Goal: Feedback & Contribution: Contribute content

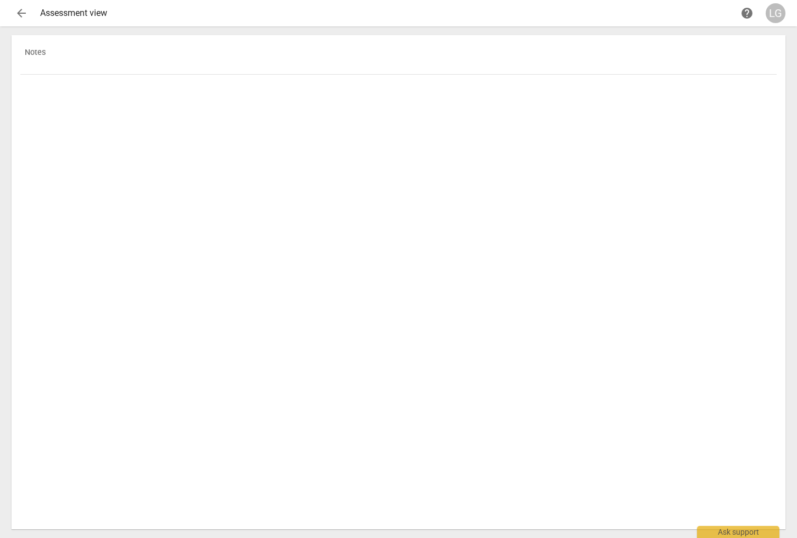
click at [41, 57] on th "Notes" at bounding box center [398, 59] width 756 height 31
click at [19, 12] on span "arrow_back" at bounding box center [21, 13] width 13 height 13
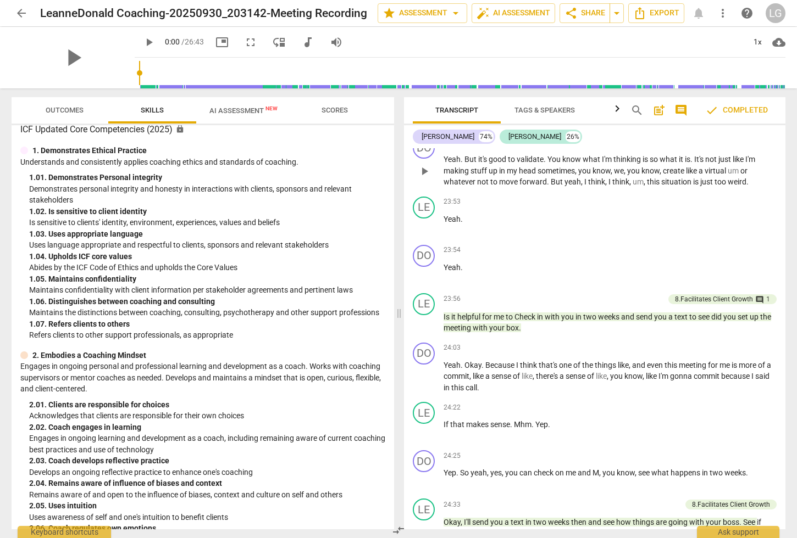
scroll to position [5455, 0]
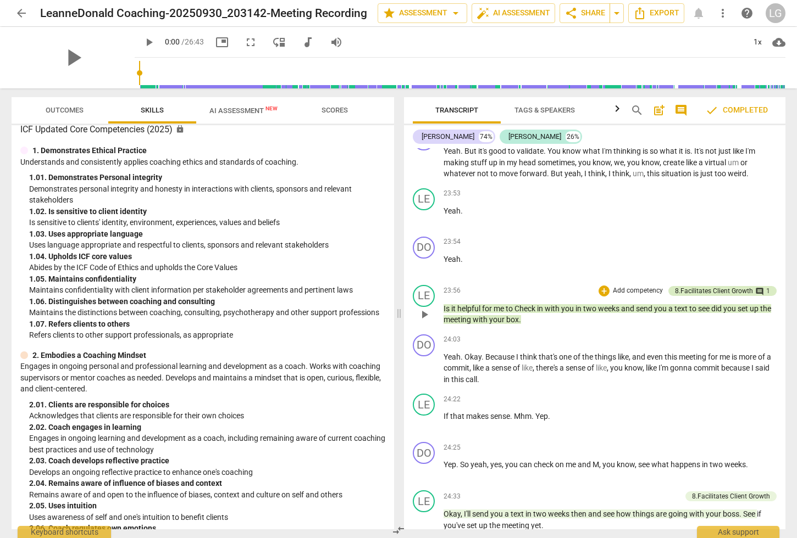
click at [768, 296] on div "8.Facilitates Client Growth comment 1" at bounding box center [722, 291] width 108 height 10
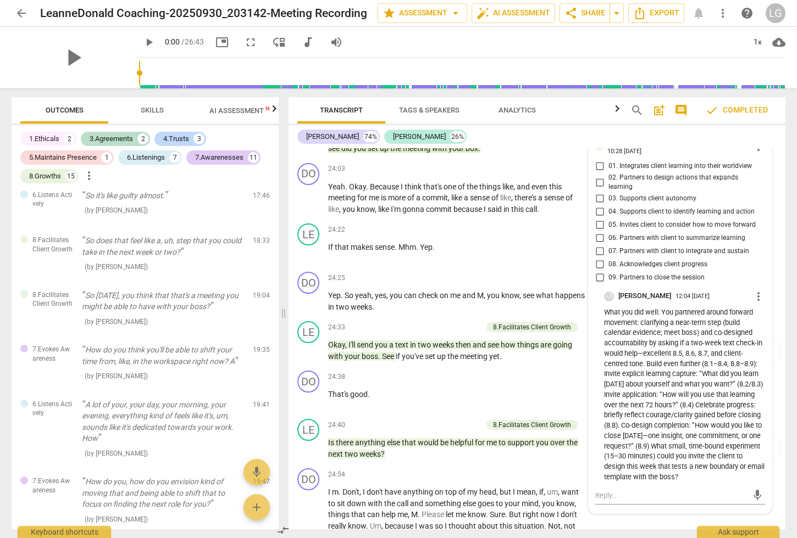
scroll to position [1456, 0]
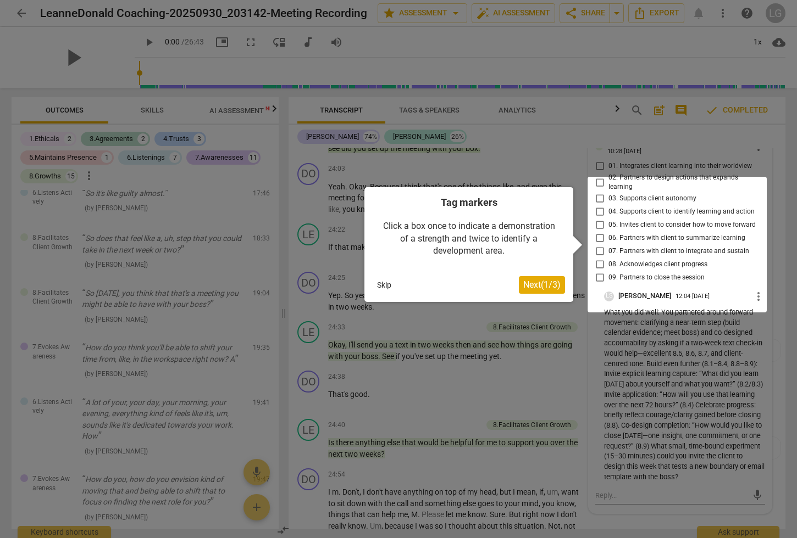
click at [669, 384] on div at bounding box center [398, 269] width 797 height 538
click at [724, 147] on div at bounding box center [398, 269] width 797 height 538
click at [378, 281] on button "Skip" at bounding box center [384, 285] width 23 height 16
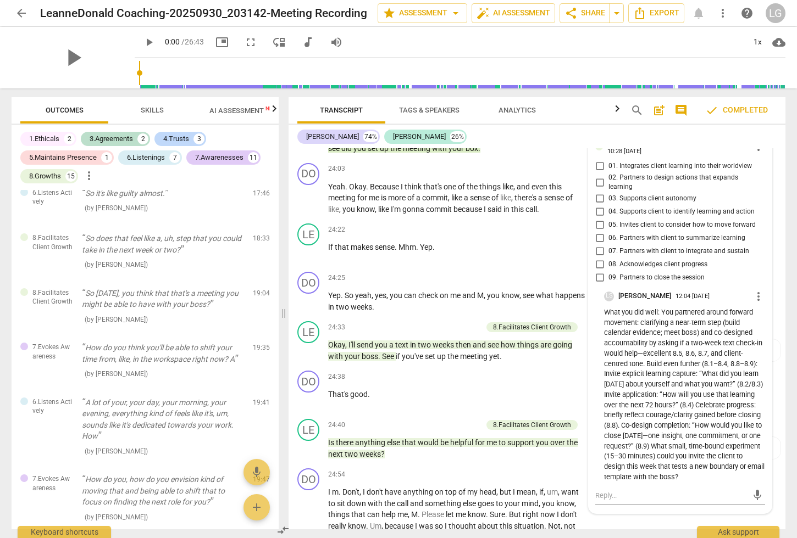
scroll to position [6270, 0]
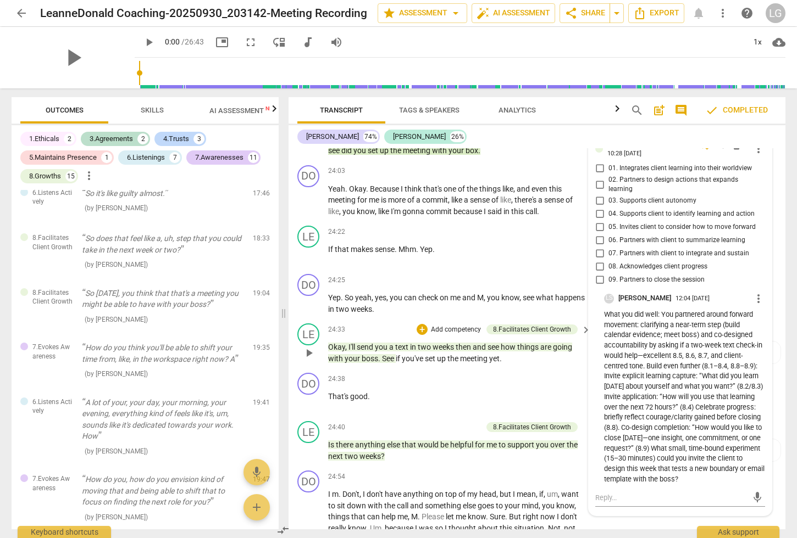
click at [552, 363] on div "24:33 + Add competency 8.Facilitates Client Growth keyboard_arrow_right Okay , …" at bounding box center [460, 344] width 264 height 41
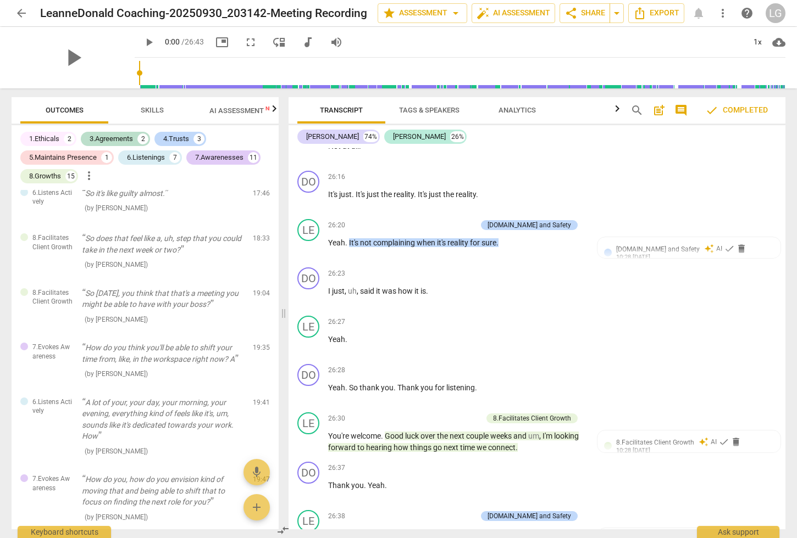
scroll to position [7309, 0]
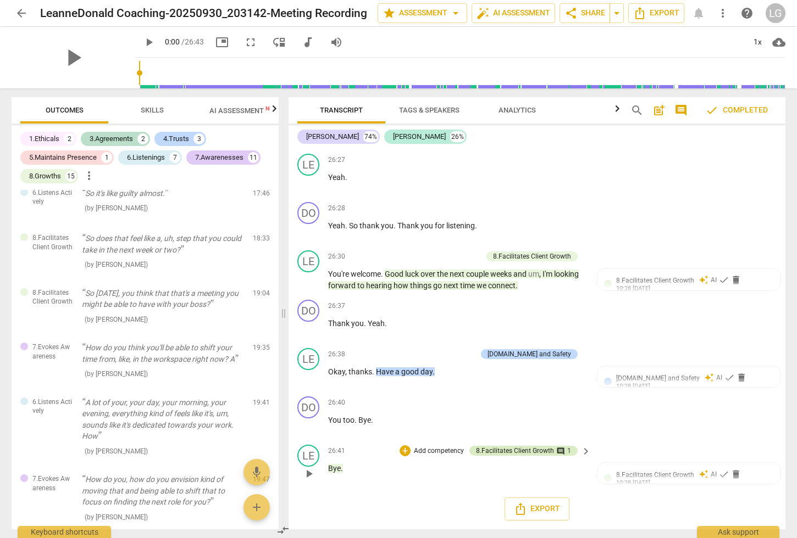
click at [557, 450] on span "comment" at bounding box center [560, 451] width 9 height 9
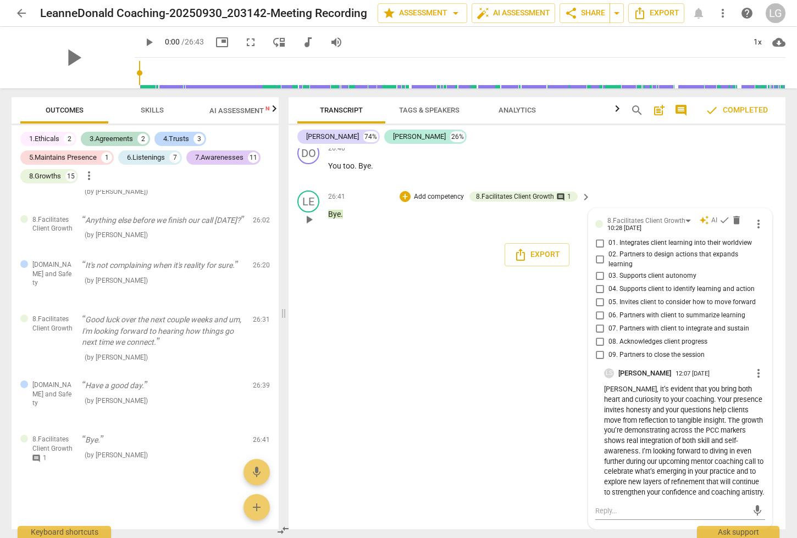
scroll to position [7563, 0]
click at [626, 513] on textarea at bounding box center [671, 511] width 152 height 10
type textarea "L"
type textarea "Li"
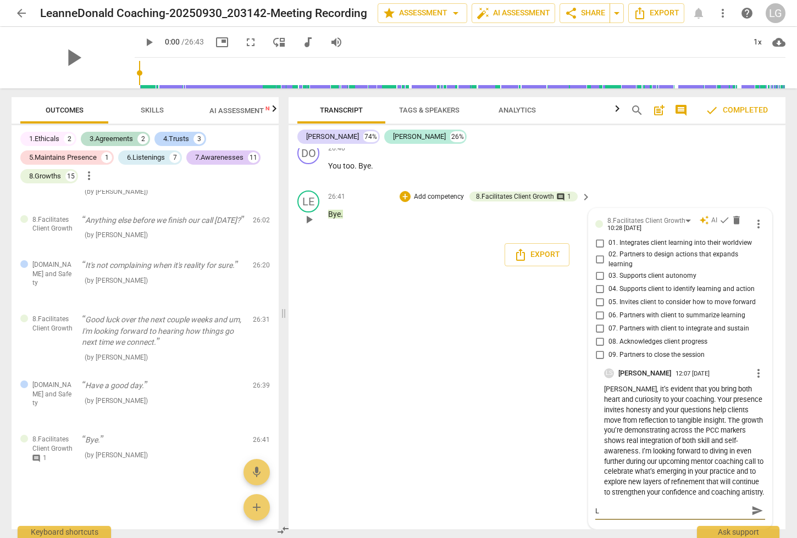
type textarea "Li"
type textarea "Lis"
type textarea "[PERSON_NAME]"
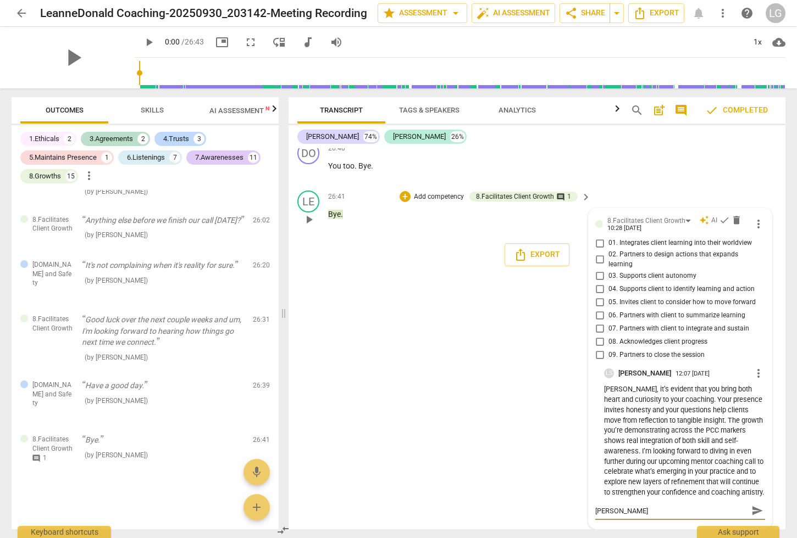
type textarea "[PERSON_NAME],"
type textarea "[PERSON_NAME], t"
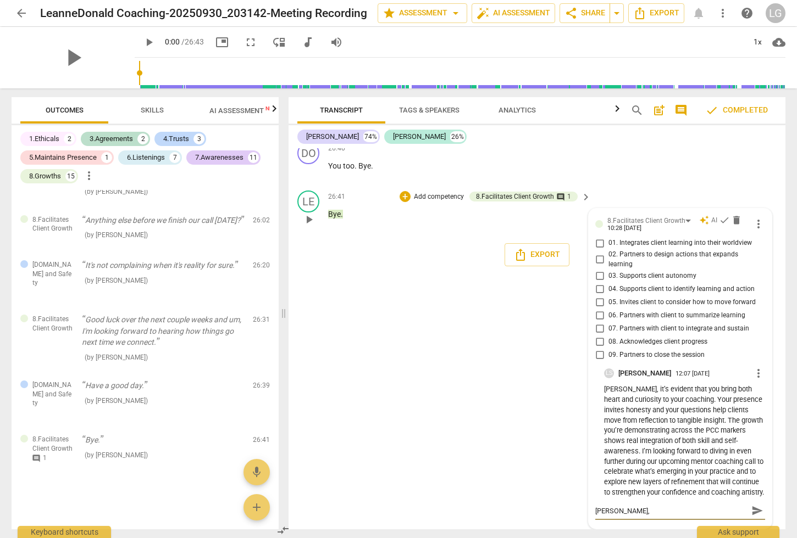
type textarea "[PERSON_NAME], t"
type textarea "[PERSON_NAME], th"
type textarea "[PERSON_NAME], tha"
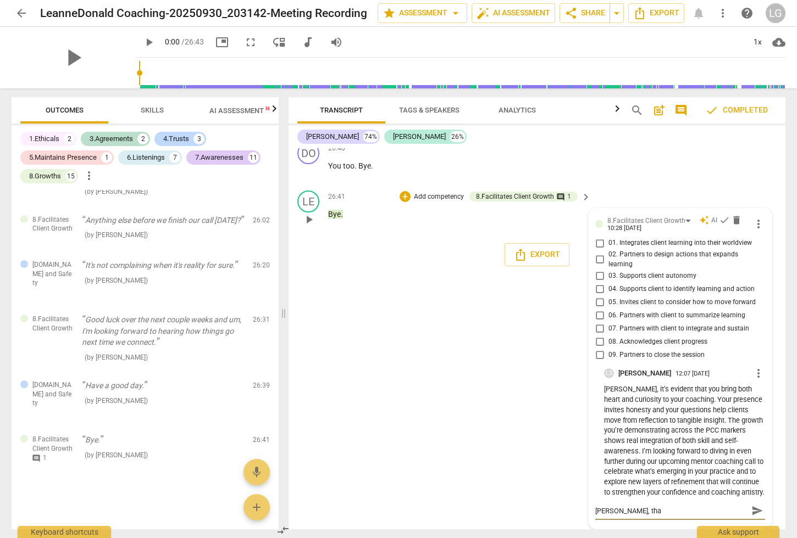
type textarea "[PERSON_NAME], than"
type textarea "[PERSON_NAME], thank"
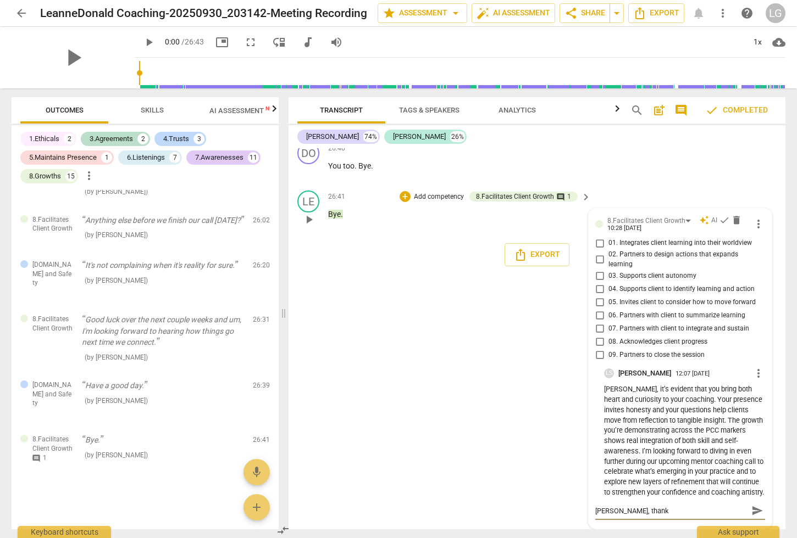
type textarea "[PERSON_NAME], thank"
type textarea "[PERSON_NAME], thank y"
type textarea "[PERSON_NAME], thank yo"
type textarea "[PERSON_NAME], thank you"
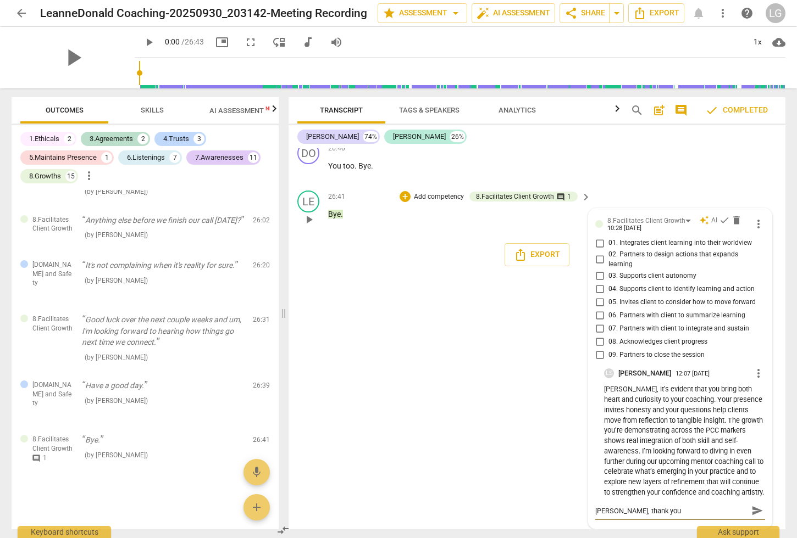
type textarea "[PERSON_NAME], thank you"
type textarea "[PERSON_NAME], thank you s"
type textarea "[PERSON_NAME], thank you so"
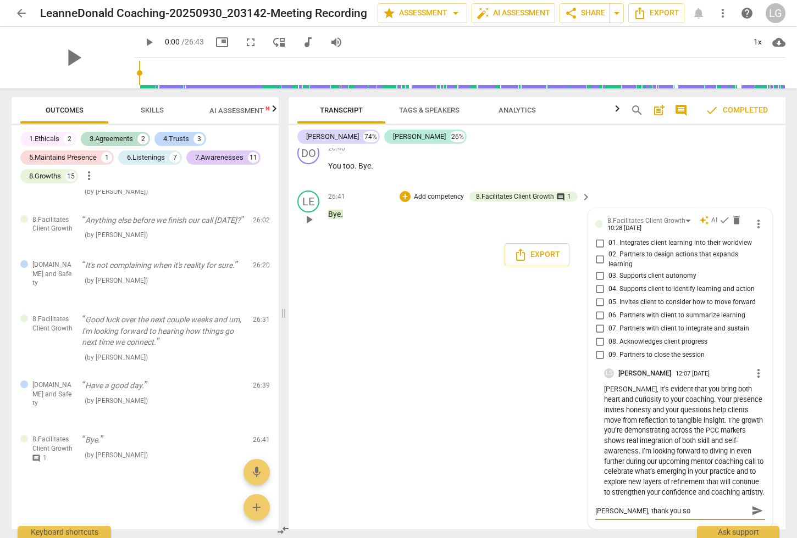
type textarea "[PERSON_NAME], thank you so"
type textarea "[PERSON_NAME], thank you so m"
type textarea "[PERSON_NAME], thank you so mu"
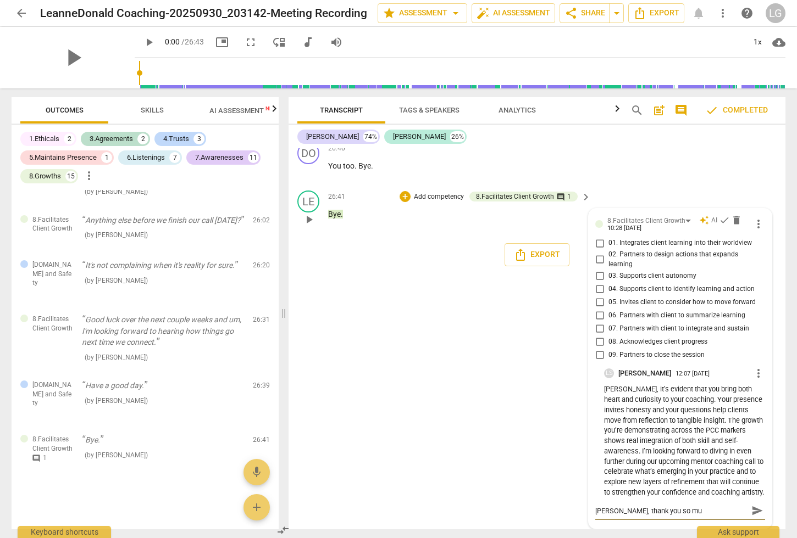
type textarea "[PERSON_NAME], thank you so muc"
type textarea "[PERSON_NAME], thank you so much"
type textarea "[PERSON_NAME], thank you so much f"
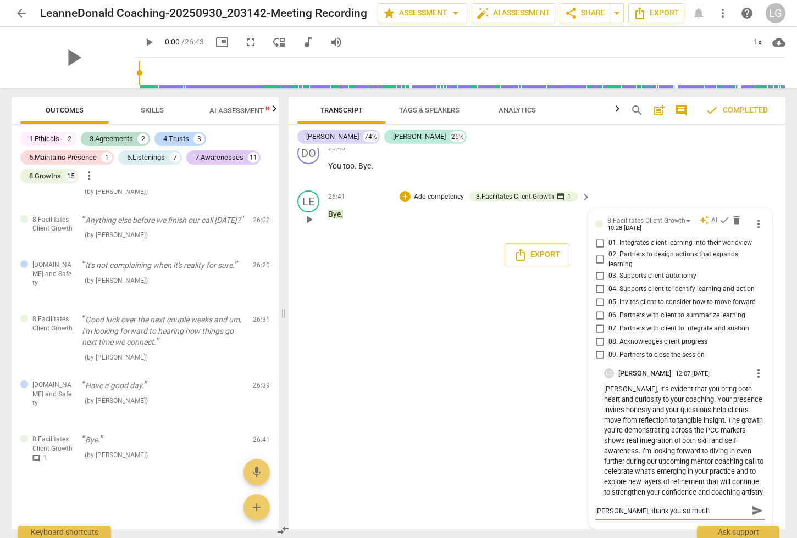
type textarea "[PERSON_NAME], thank you so much f"
type textarea "[PERSON_NAME], thank you so much fo"
type textarea "[PERSON_NAME], thank you so much for"
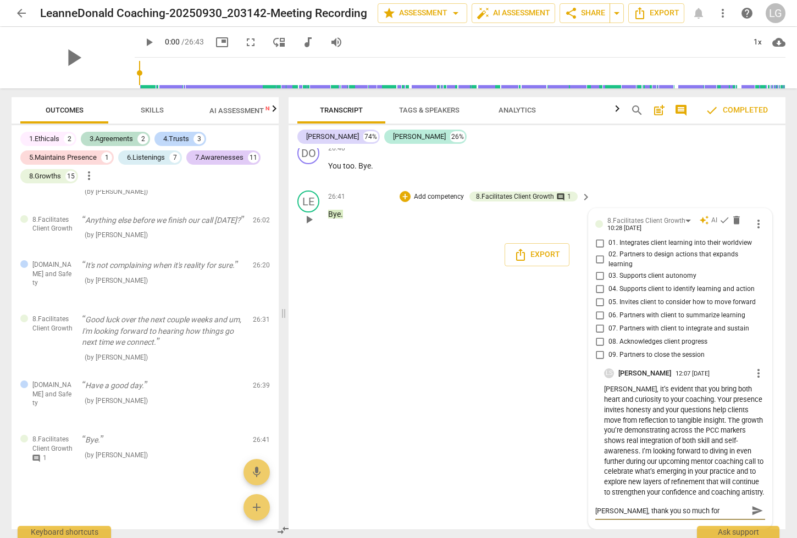
type textarea "[PERSON_NAME], thank you so much for t"
type textarea "[PERSON_NAME], thank you so much for th"
type textarea "[PERSON_NAME], thank you so much for the"
type textarea "[PERSON_NAME], thank you so much for the t"
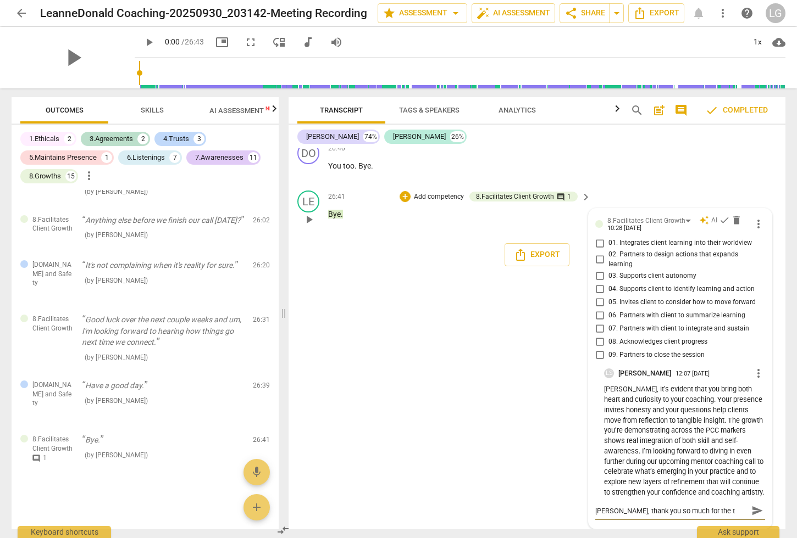
type textarea "[PERSON_NAME], thank you so much for the th"
type textarea "[PERSON_NAME], thank you so much for the tho"
type textarea "[PERSON_NAME], thank you so much for the thou"
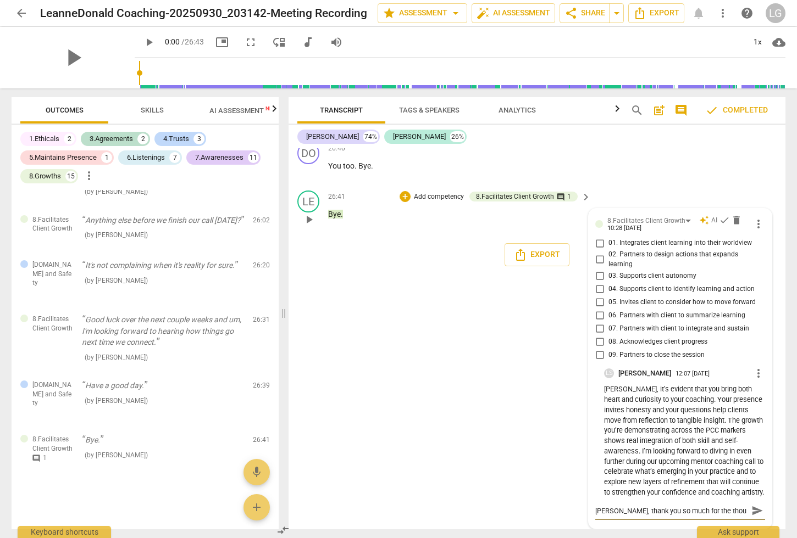
type textarea "[PERSON_NAME], thank you so much for the thoug"
type textarea "[PERSON_NAME], thank you so much for the though"
type textarea "[PERSON_NAME], thank you so much for the thought"
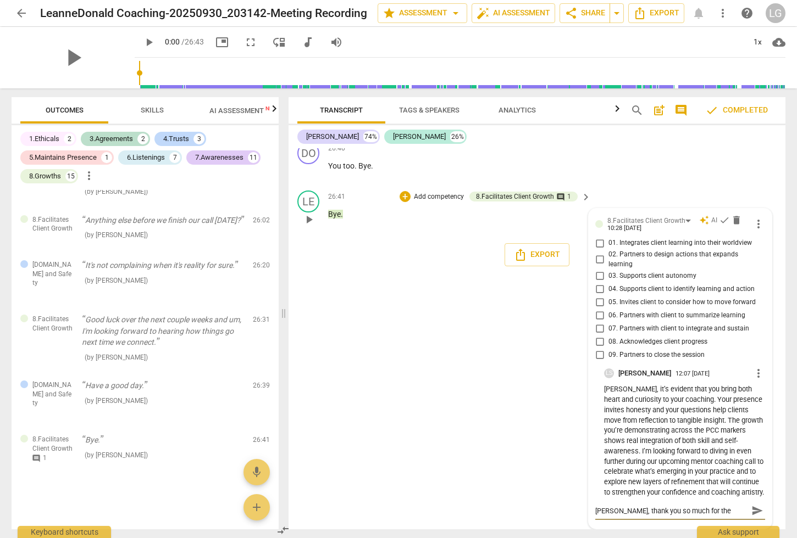
type textarea "[PERSON_NAME], thank you so much for the thought"
type textarea "[PERSON_NAME], thank you so much for the thoughtf"
type textarea "[PERSON_NAME], thank you so much for the thoughtfu"
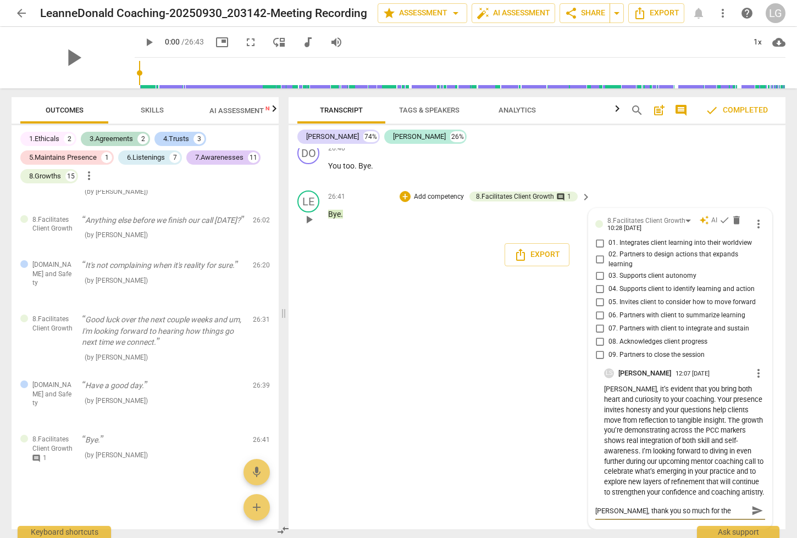
type textarea "[PERSON_NAME], thank you so much for the thoughtful"
type textarea "[PERSON_NAME], thank you so much for the thoughtful i"
type textarea "[PERSON_NAME], thank you so much for the thoughtful in"
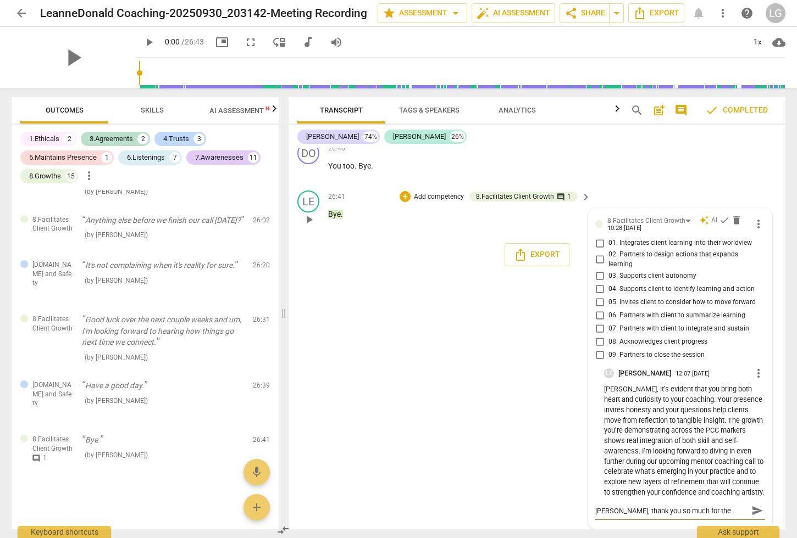
type textarea "[PERSON_NAME], thank you so much for the thoughtful in"
type textarea "[PERSON_NAME], thank you so much for the thoughtful ins"
type textarea "[PERSON_NAME], thank you so much for the thoughtful insi"
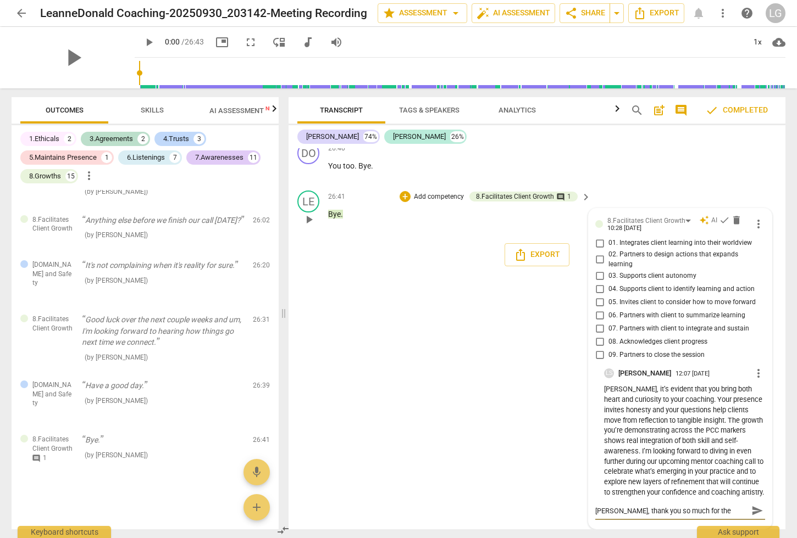
type textarea "[PERSON_NAME], thank you so much for the thoughtful insig"
type textarea "[PERSON_NAME], thank you so much for the thoughtful insigh"
type textarea "[PERSON_NAME], thank you so much for the thoughtful insight"
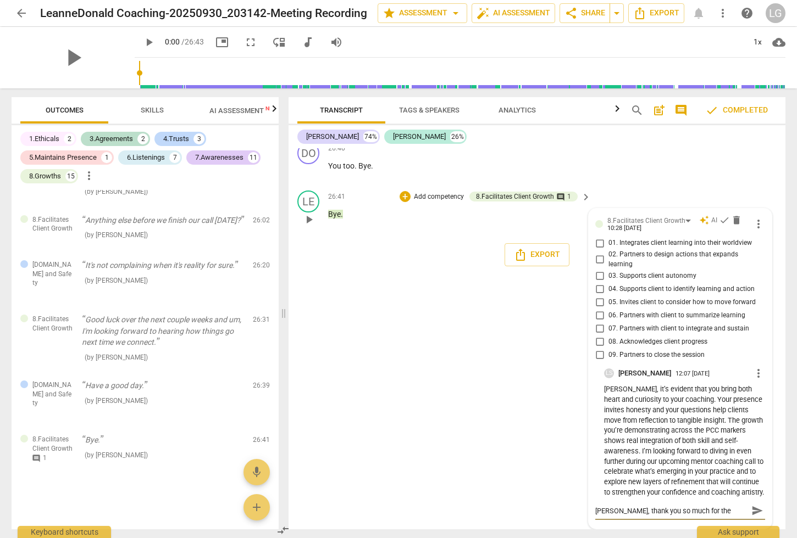
type textarea "[PERSON_NAME], thank you so much for the thoughtful insight"
type textarea "[PERSON_NAME], thank you so much for the thoughtful insights"
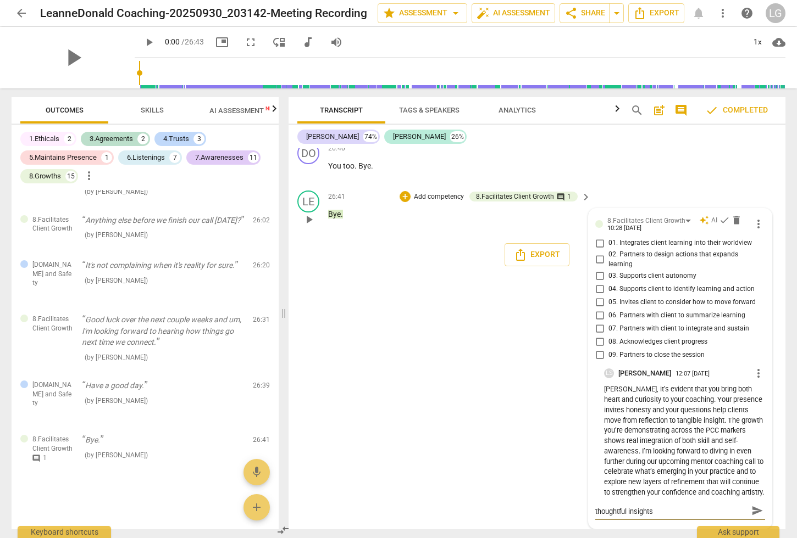
type textarea "[PERSON_NAME], thank you so much for the thoughtful insights"
type textarea "[PERSON_NAME], thank you so much for the thoughtful insights y"
type textarea "[PERSON_NAME], thank you so much for the thoughtful insights yo"
type textarea "[PERSON_NAME], thank you so much for the thoughtful insights you"
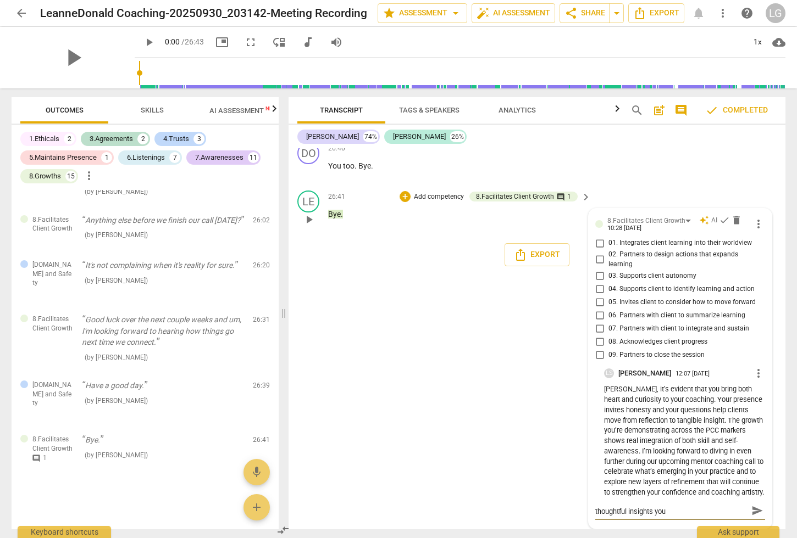
scroll to position [0, 0]
type textarea "[PERSON_NAME], thank you so much for the thoughtful insights you"
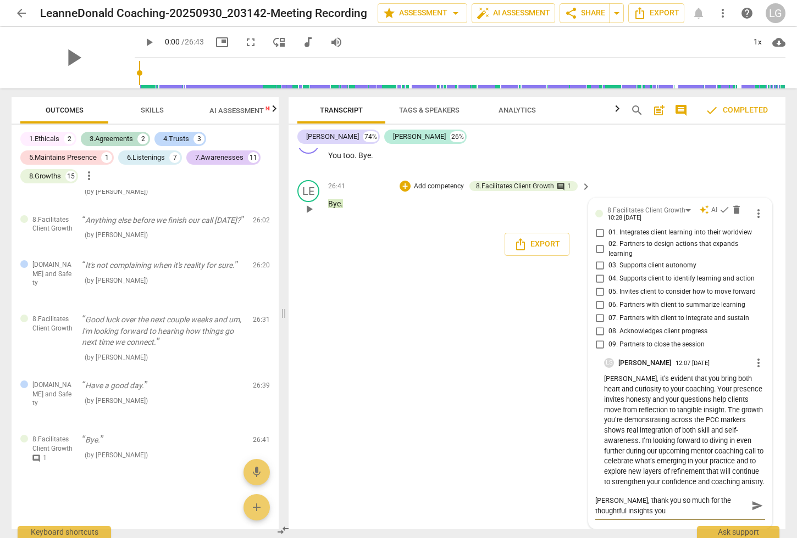
type textarea "[PERSON_NAME], thank you so much for the thoughtful insights you p"
type textarea "[PERSON_NAME], thank you so much for the thoughtful insights you pr"
type textarea "[PERSON_NAME], thank you so much for the thoughtful insights you pro"
type textarea "[PERSON_NAME], thank you so much for the thoughtful insights you prov"
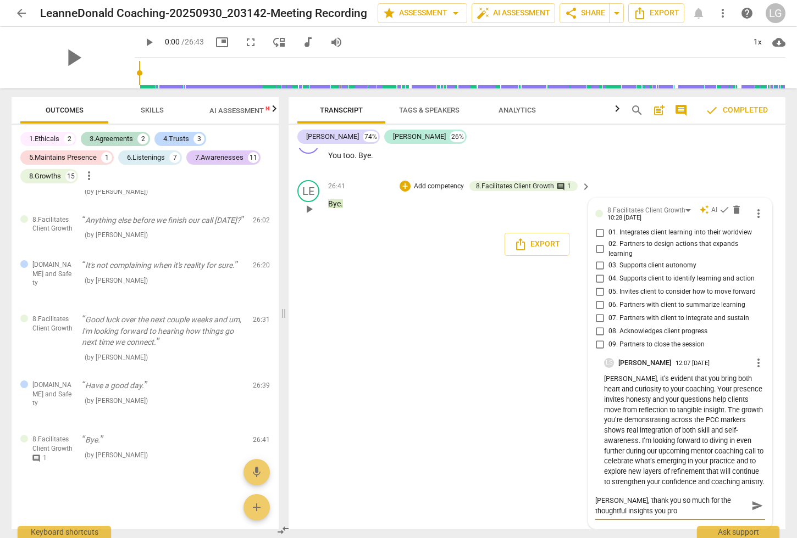
type textarea "[PERSON_NAME], thank you so much for the thoughtful insights you prov"
type textarea "[PERSON_NAME], thank you so much for the thoughtful insights you provi"
type textarea "[PERSON_NAME], thank you so much for the thoughtful insights you provid"
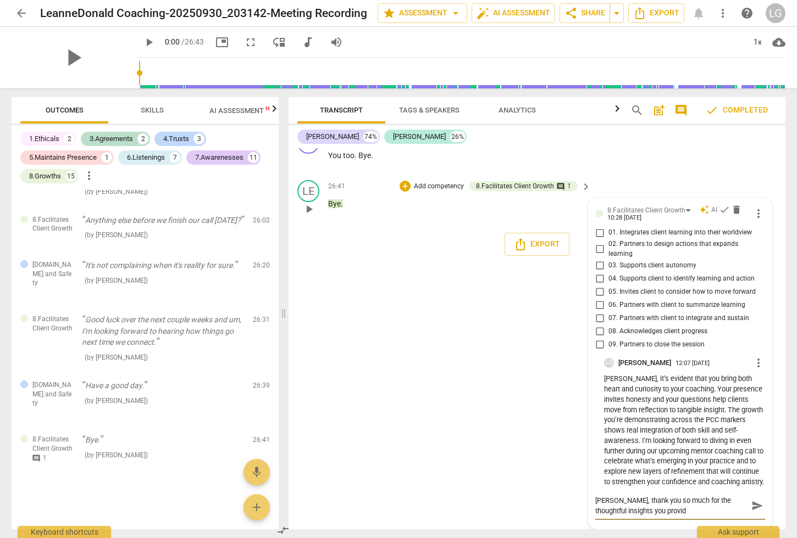
type textarea "[PERSON_NAME], thank you so much for the thoughtful insights you provide"
type textarea "[PERSON_NAME], thank you so much for the thoughtful insights you provided"
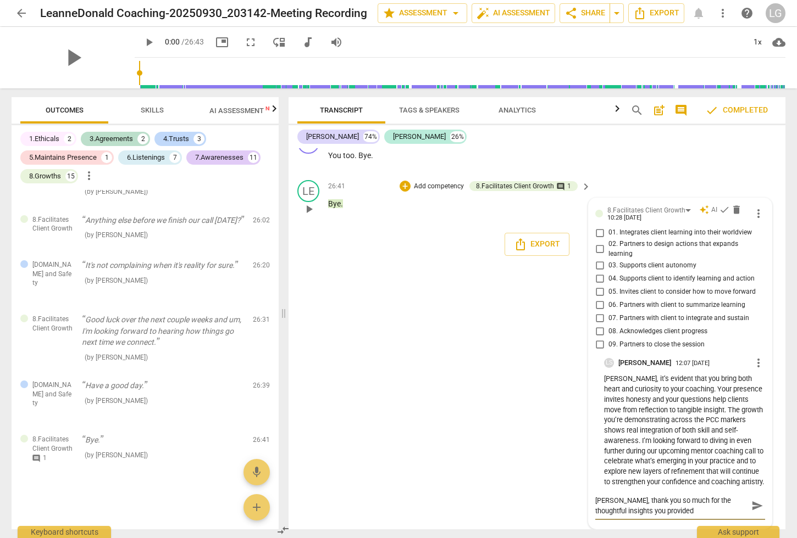
type textarea "[PERSON_NAME], thank you so much for the thoughtful insights you provided a"
type textarea "[PERSON_NAME], thank you so much for the thoughtful insights you provided an"
type textarea "[PERSON_NAME], thank you so much for the thoughtful insights you provided and"
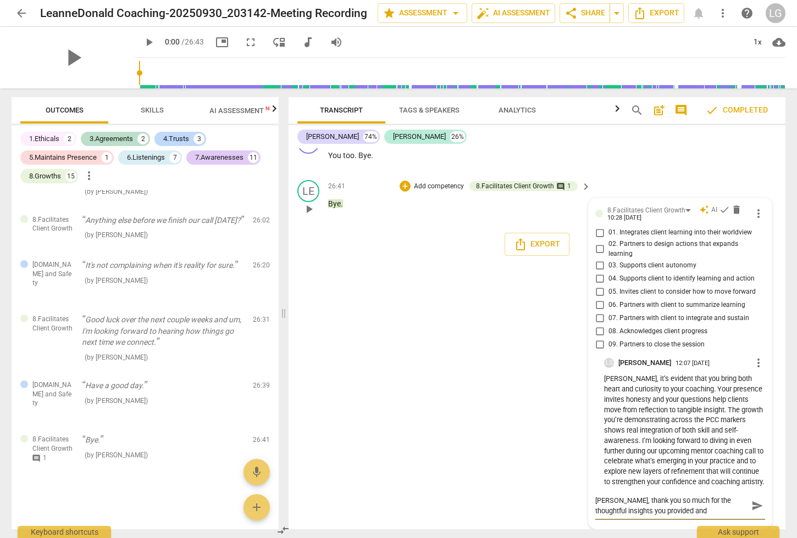
type textarea "[PERSON_NAME], thank you so much for the thoughtful insights you provided and"
type textarea "[PERSON_NAME], thank you so much for the thoughtful insights you provided and t"
type textarea "[PERSON_NAME], thank you so much for the thoughtful insights you provided and th"
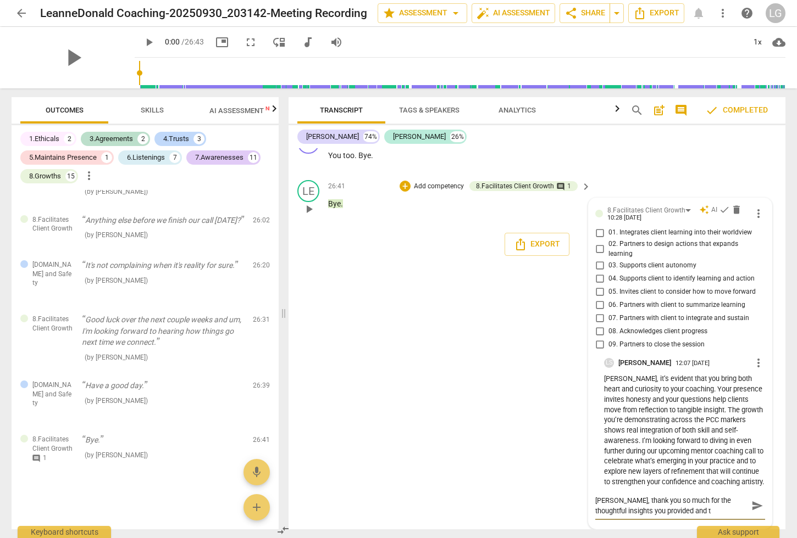
type textarea "[PERSON_NAME], thank you so much for the thoughtful insights you provided and th"
type textarea "[PERSON_NAME], thank you so much for the thoughtful insights you provided and t…"
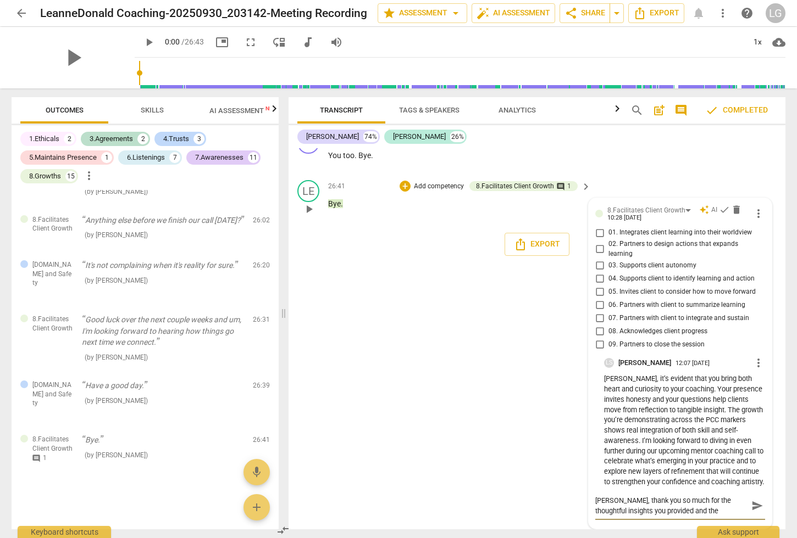
type textarea "[PERSON_NAME], thank you so much for the thoughtful insights you provided and t…"
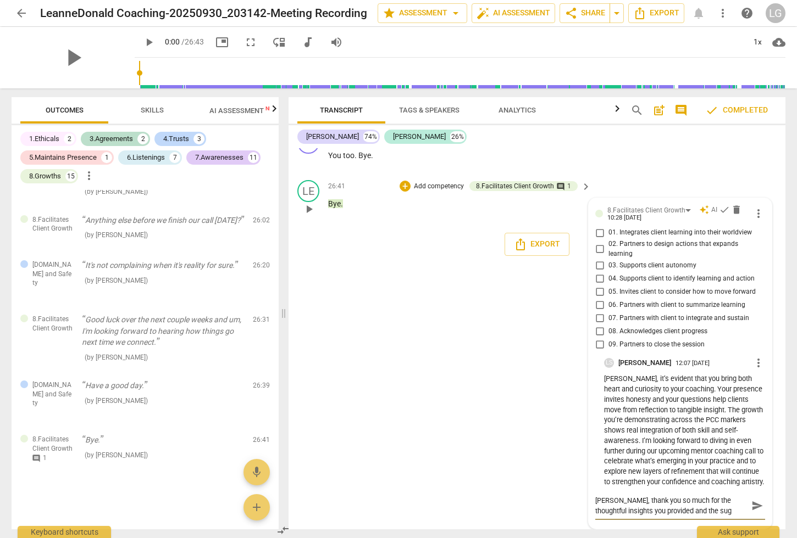
type textarea "[PERSON_NAME], thank you so much for the thoughtful insights you provided and t…"
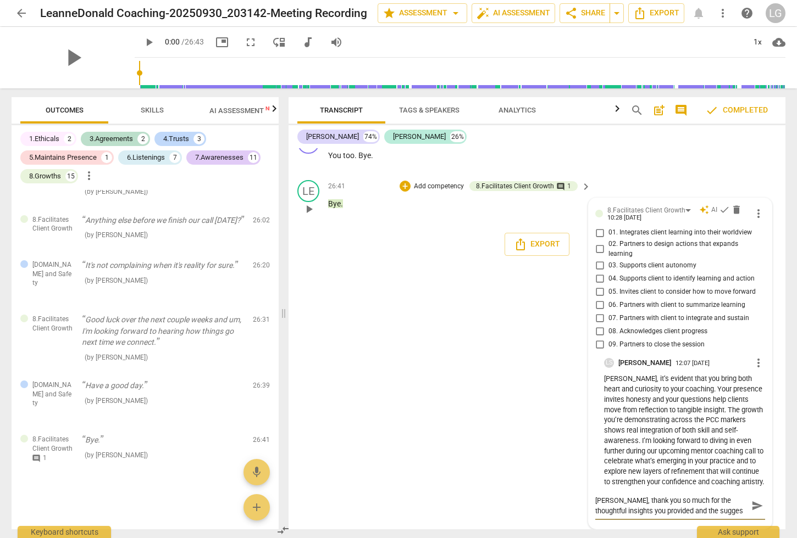
type textarea "[PERSON_NAME], thank you so much for the thoughtful insights you provided and t…"
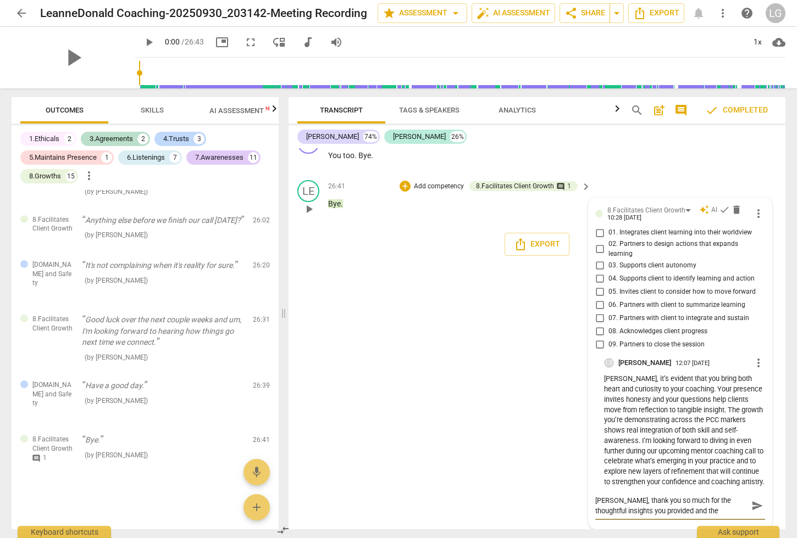
type textarea "[PERSON_NAME], thank you so much for the thoughtful insights you provided and t…"
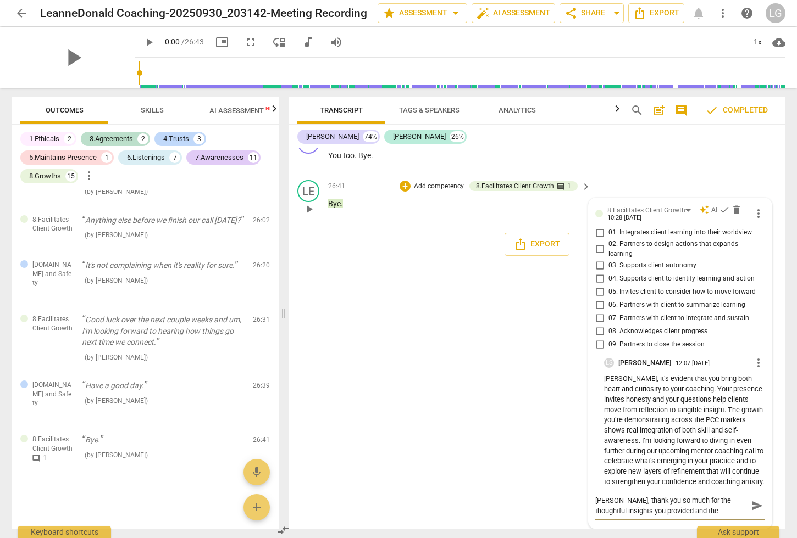
type textarea "[PERSON_NAME], thank you so much for the thoughtful insights you provided and t…"
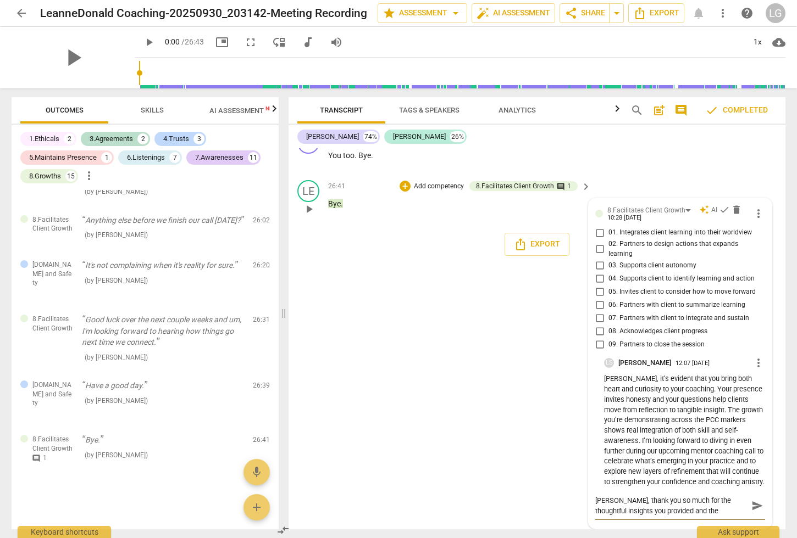
type textarea "[PERSON_NAME], thank you so much for the thoughtful insights you provided and t…"
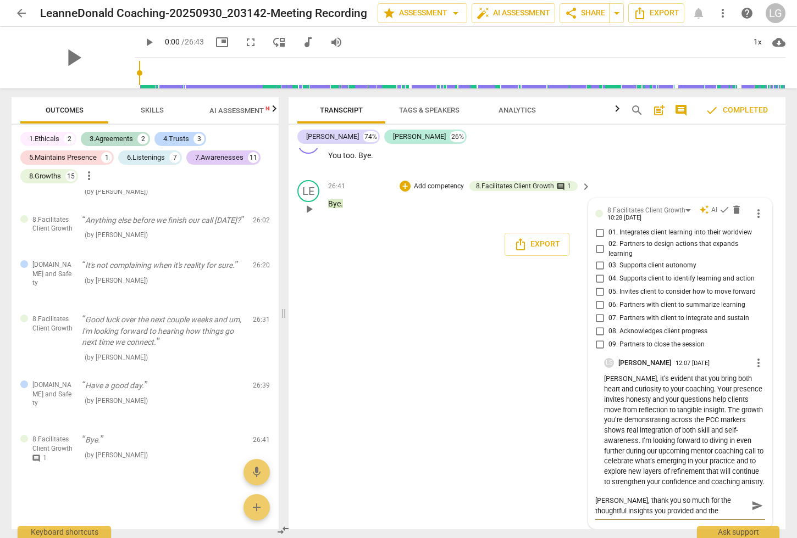
type textarea "[PERSON_NAME], thank you so much for the thoughtful insights you provided and t…"
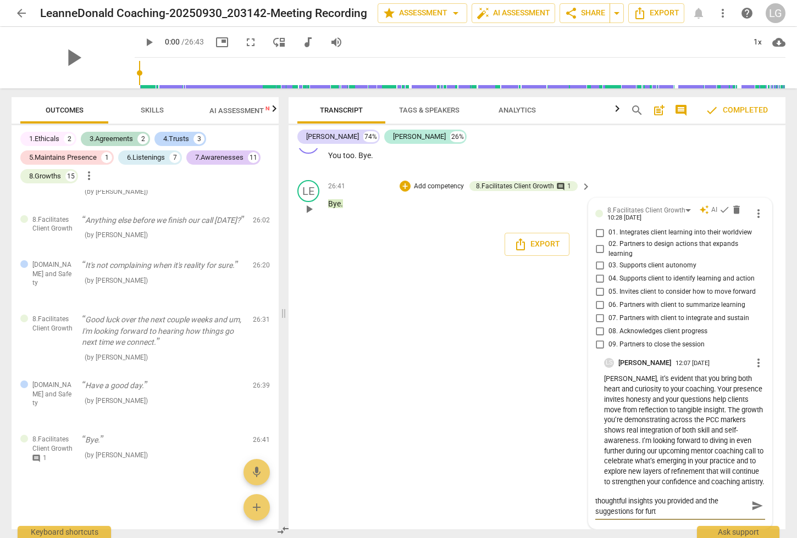
type textarea "[PERSON_NAME], thank you so much for the thoughtful insights you provided and t…"
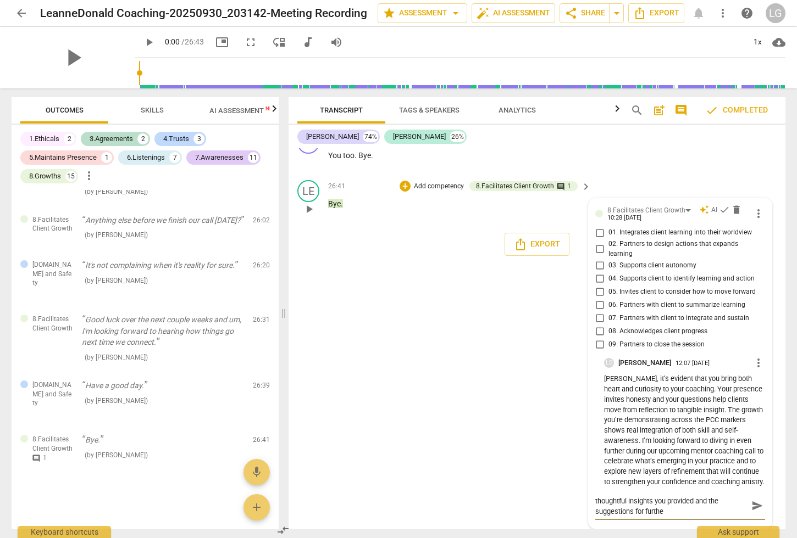
type textarea "[PERSON_NAME], thank you so much for the thoughtful insights you provided and t…"
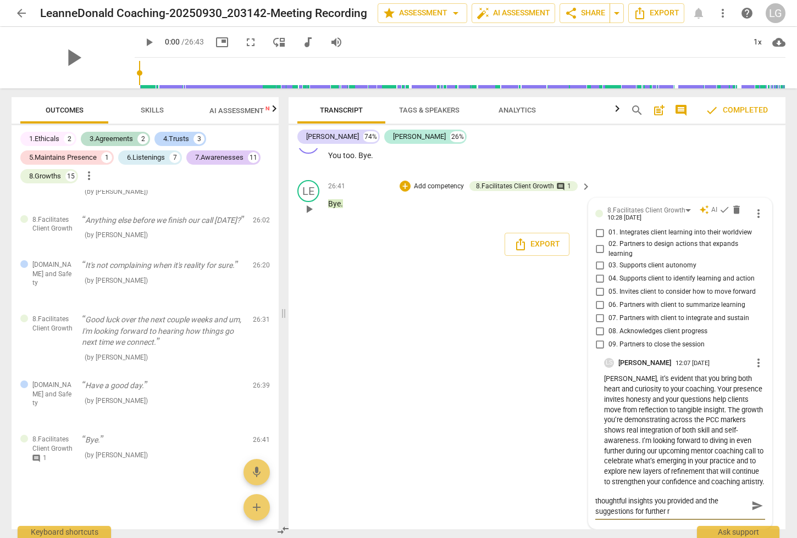
type textarea "[PERSON_NAME], thank you so much for the thoughtful insights you provided and t…"
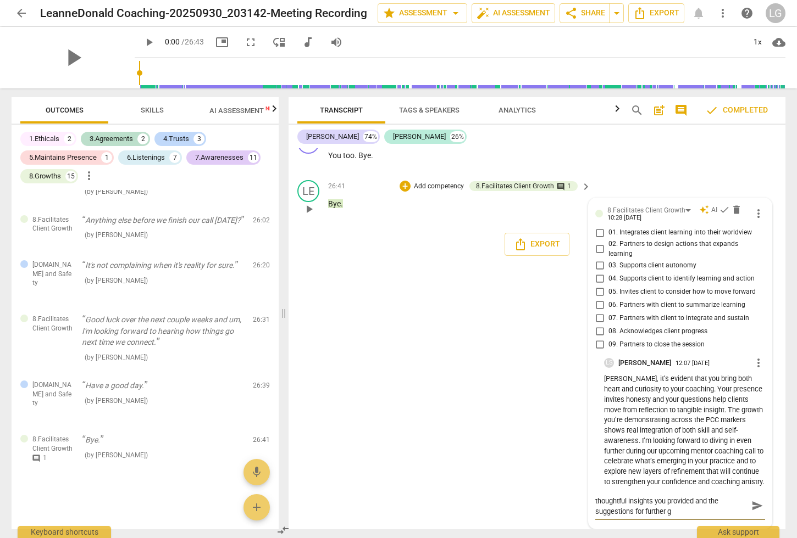
type textarea "[PERSON_NAME], thank you so much for the thoughtful insights you provided and t…"
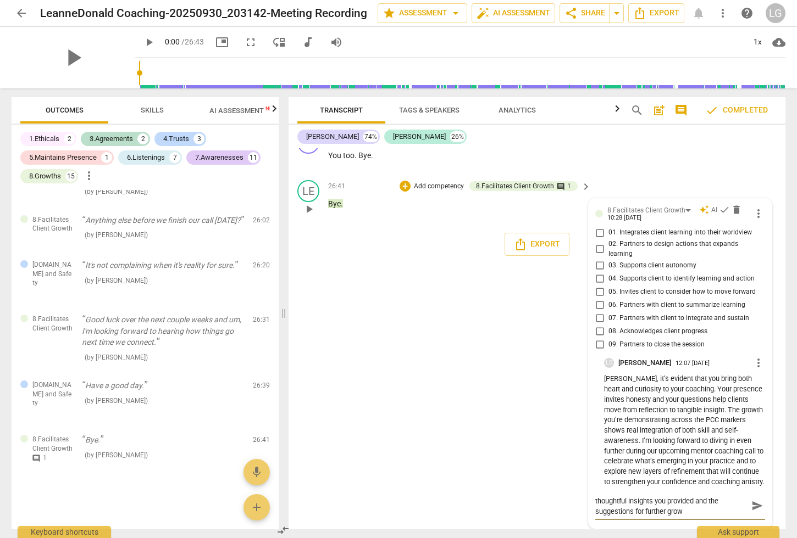
type textarea "[PERSON_NAME], thank you so much for the thoughtful insights you provided and t…"
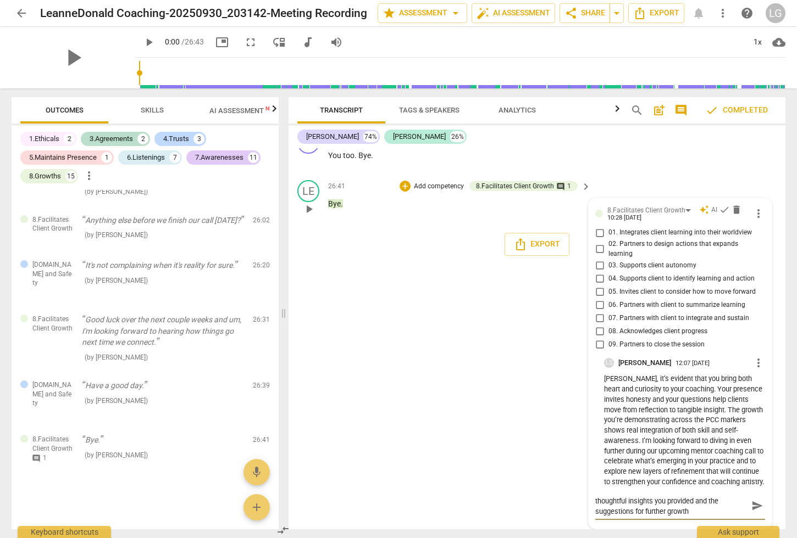
type textarea "[PERSON_NAME], thank you so much for the thoughtful insights you provided and t…"
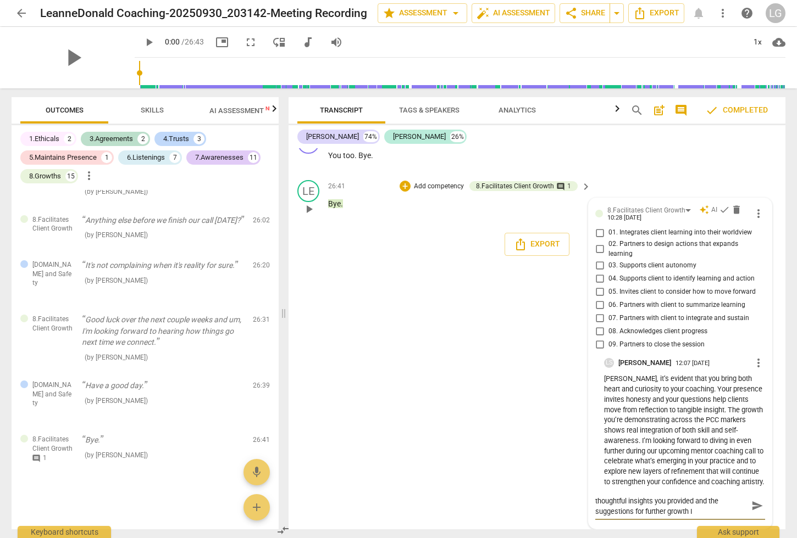
type textarea "[PERSON_NAME], thank you so much for the thoughtful insights you provided and t…"
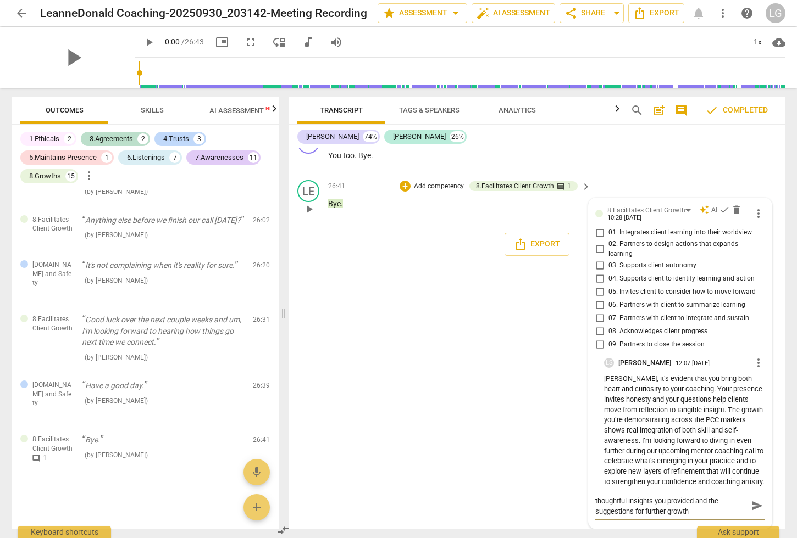
type textarea "[PERSON_NAME], thank you so much for the thoughtful insights you provided and t…"
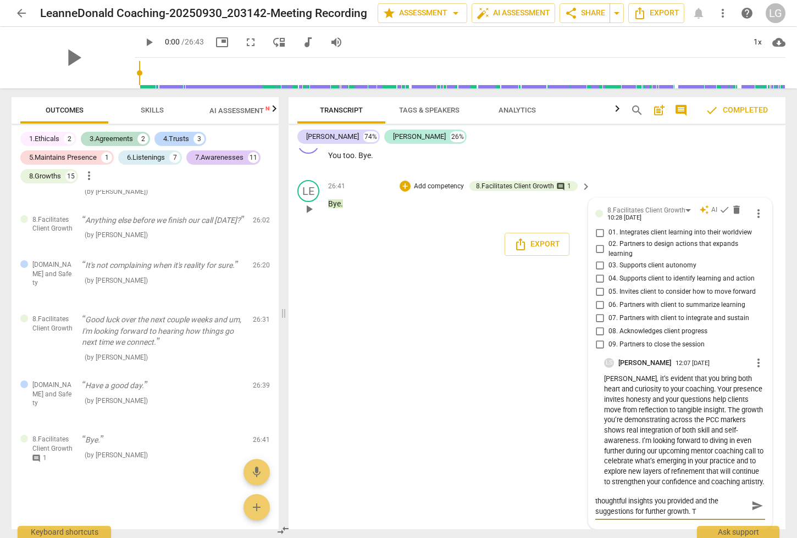
type textarea "[PERSON_NAME], thank you so much for the thoughtful insights you provided and t…"
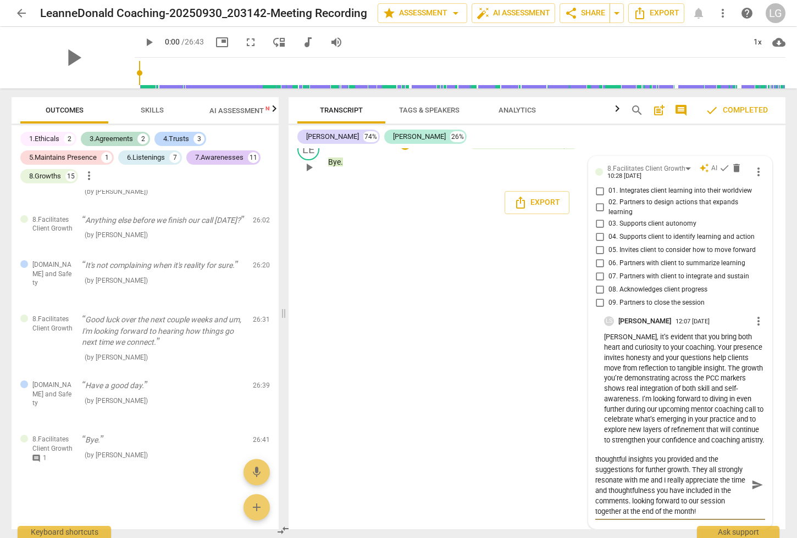
scroll to position [7615, 0]
click at [754, 486] on span "send" at bounding box center [757, 485] width 12 height 12
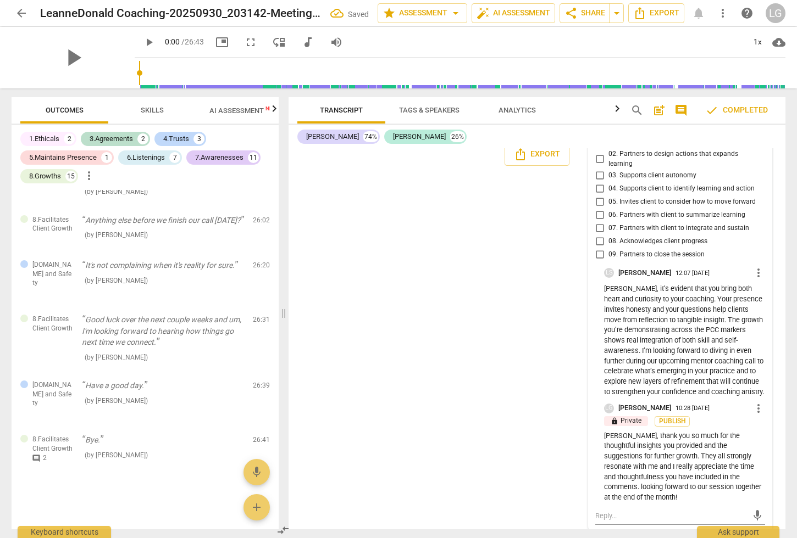
scroll to position [7659, 0]
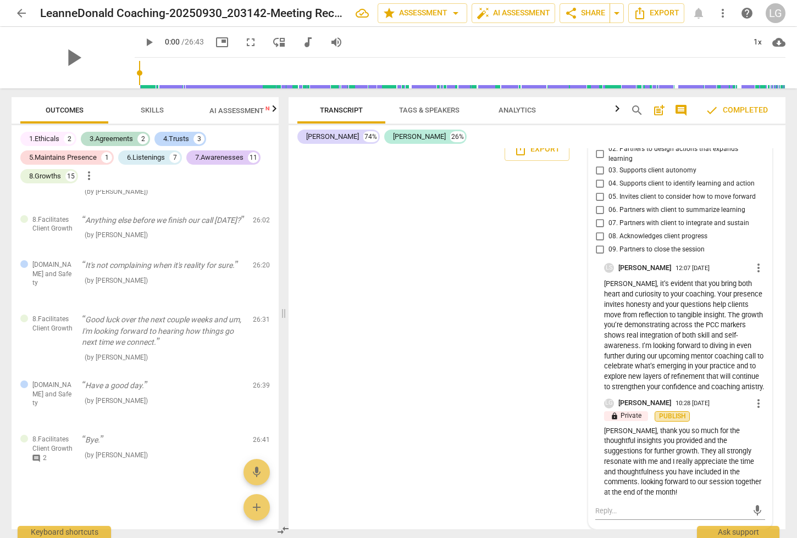
click at [664, 421] on span "Publish" at bounding box center [672, 416] width 16 height 9
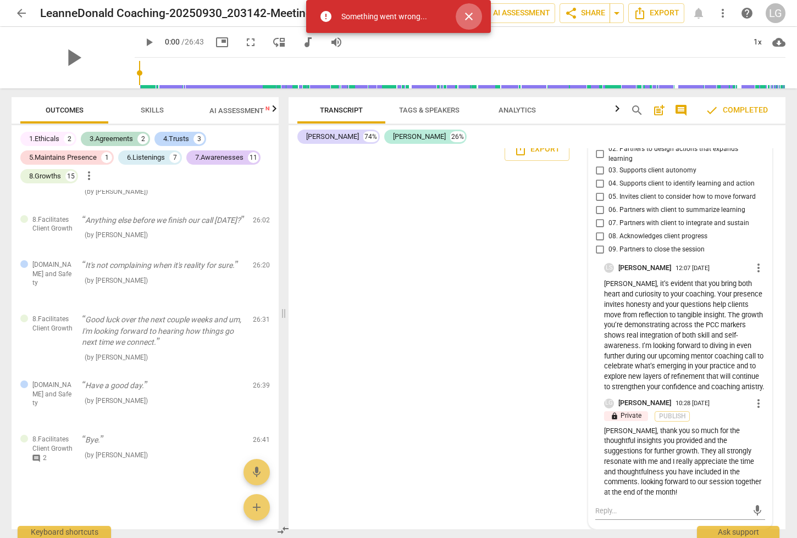
click at [476, 19] on span "close" at bounding box center [468, 16] width 26 height 13
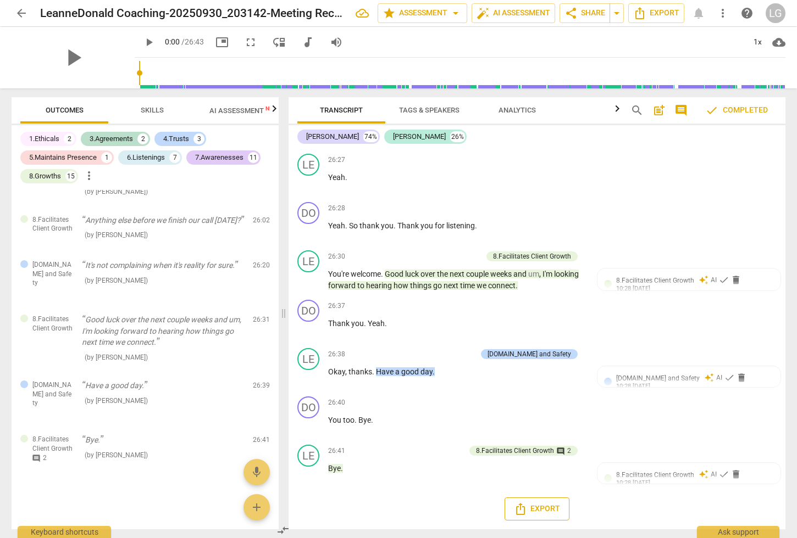
click at [524, 515] on icon "Export" at bounding box center [520, 509] width 13 height 13
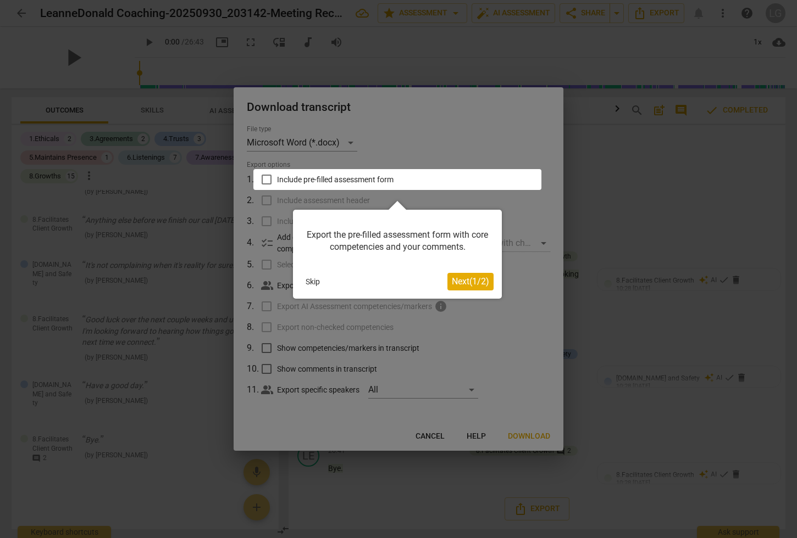
click at [269, 178] on div at bounding box center [397, 179] width 288 height 21
click at [453, 284] on span "Next ( 1 / 2 )" at bounding box center [470, 281] width 37 height 10
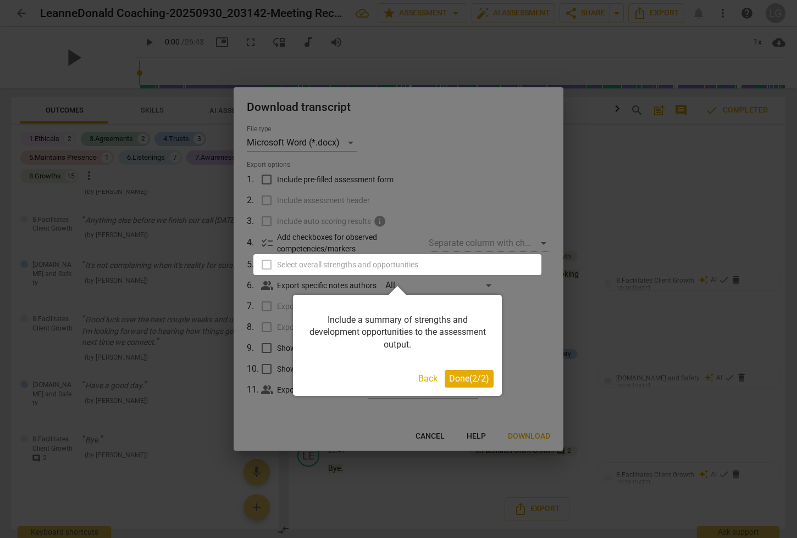
click at [469, 375] on span "Done ( 2 / 2 )" at bounding box center [469, 379] width 40 height 10
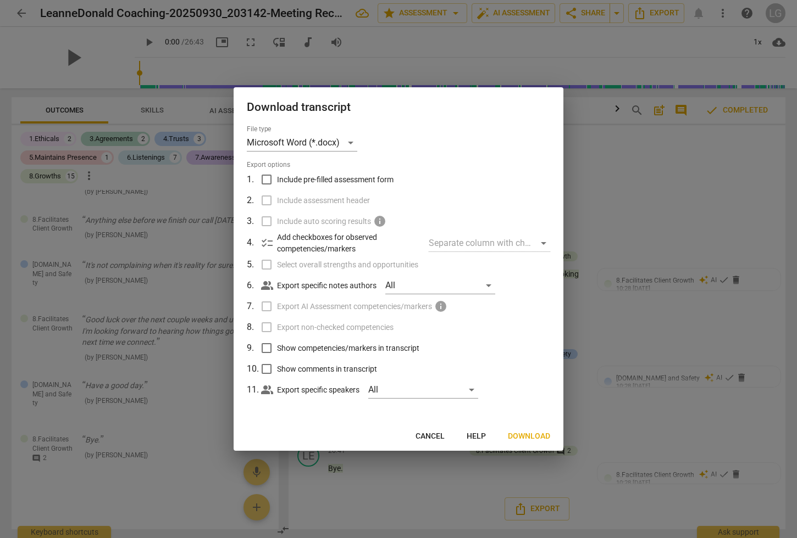
click at [265, 180] on input "Include pre-filled assessment form" at bounding box center [266, 179] width 21 height 21
click at [268, 200] on input "Include assessment header" at bounding box center [266, 200] width 21 height 21
click at [266, 268] on input "Select overall strengths and opportunities" at bounding box center [266, 264] width 21 height 21
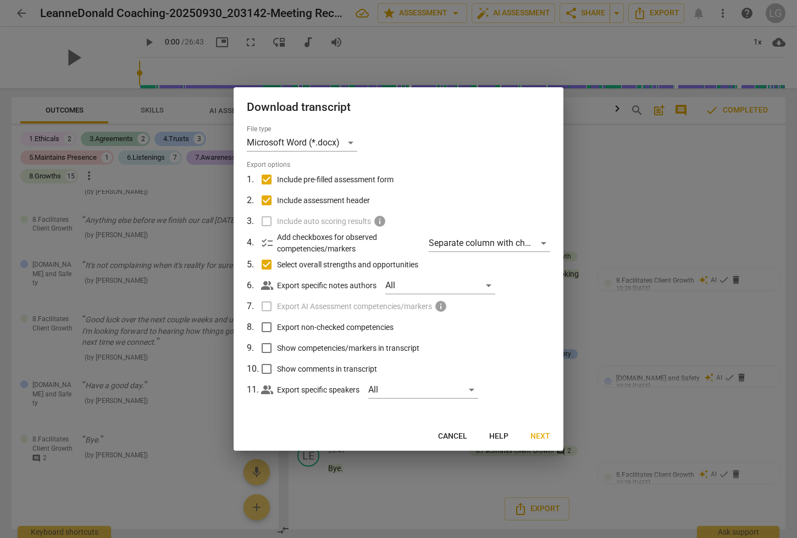
click at [266, 326] on input "Export non-checked competencies" at bounding box center [266, 327] width 21 height 21
click at [266, 350] on input "Show competencies/markers in transcript" at bounding box center [266, 348] width 21 height 21
click at [266, 370] on input "Show comments in transcript" at bounding box center [266, 369] width 21 height 21
click at [534, 440] on span "Next" at bounding box center [540, 436] width 20 height 11
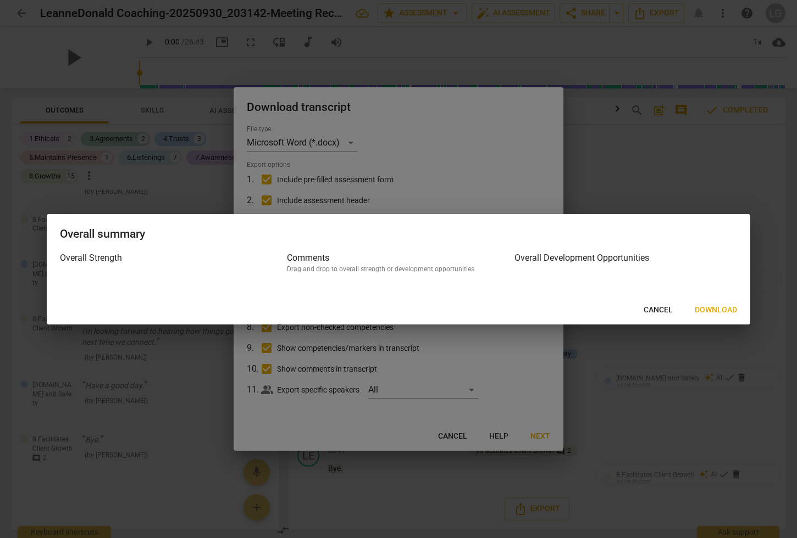
click at [717, 308] on span "Download" at bounding box center [715, 310] width 42 height 11
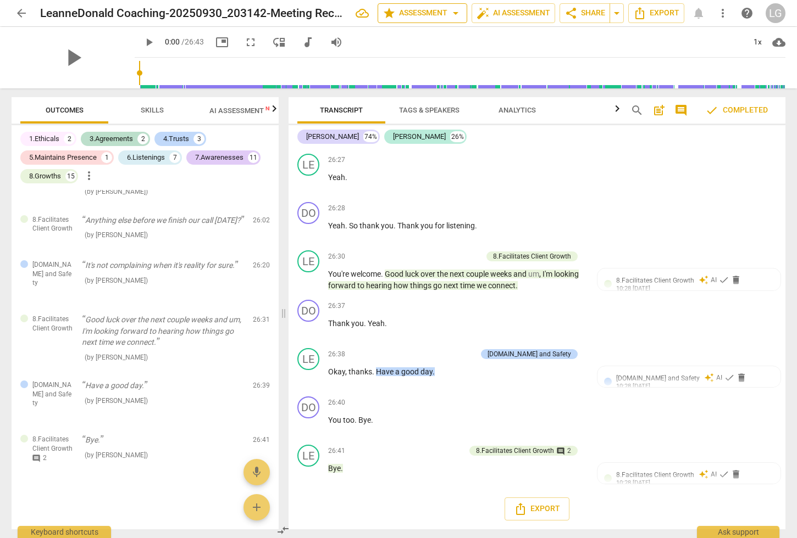
click at [437, 10] on span "star Assessment arrow_drop_down" at bounding box center [422, 13] width 80 height 13
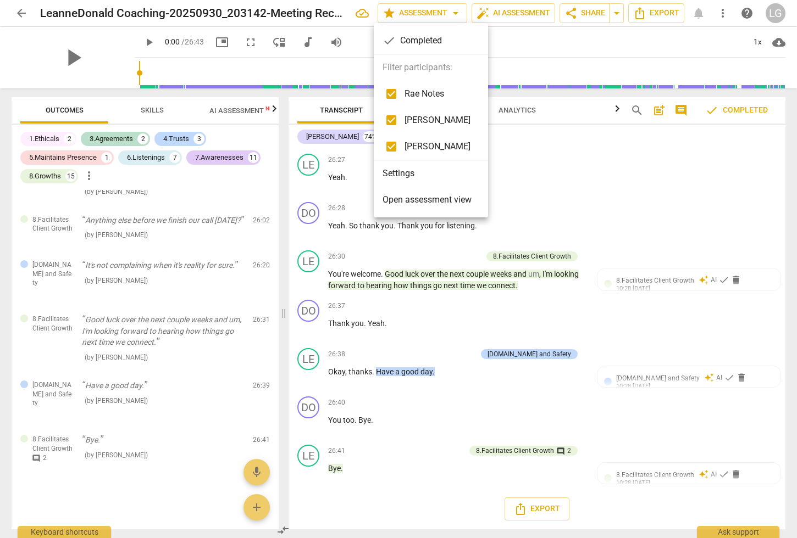
click at [419, 204] on span "Open assessment view" at bounding box center [426, 199] width 89 height 13
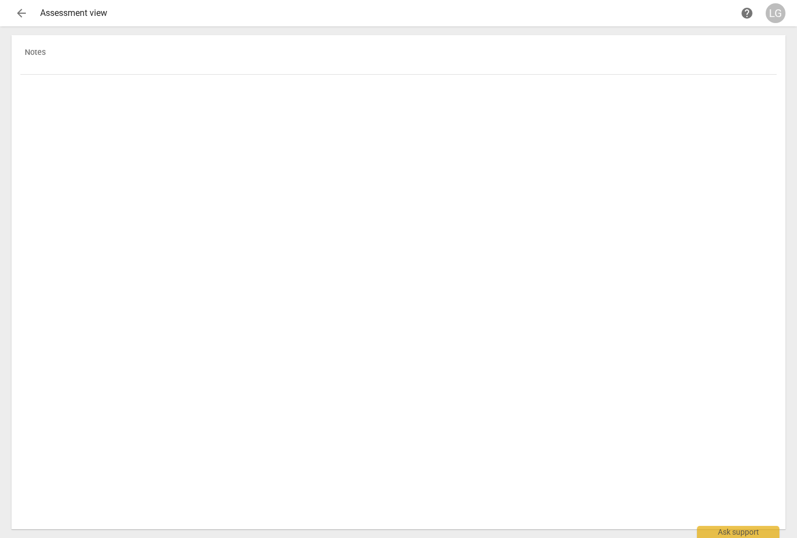
click at [28, 9] on span "arrow_back" at bounding box center [22, 13] width 20 height 13
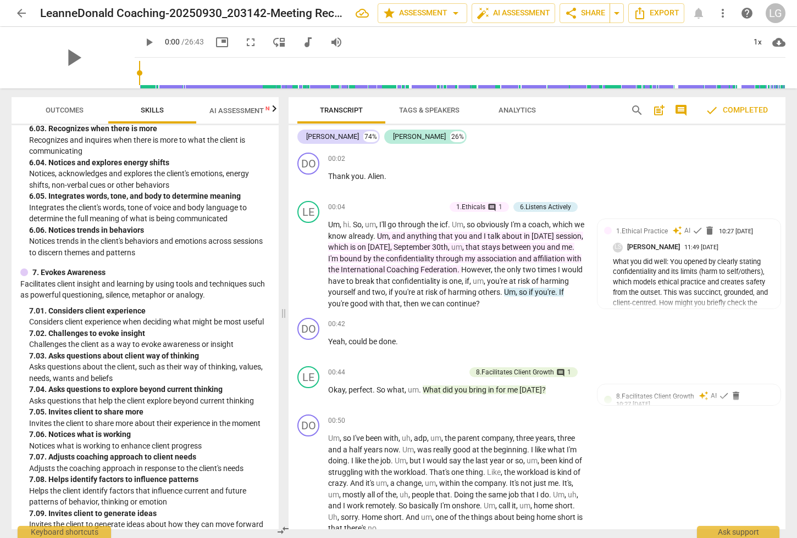
scroll to position [2165, 0]
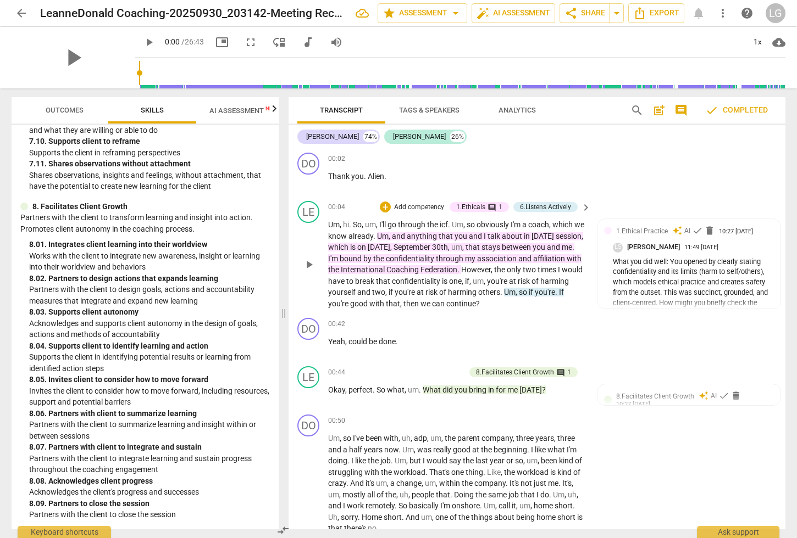
click at [494, 206] on div "comment 1" at bounding box center [493, 207] width 17 height 10
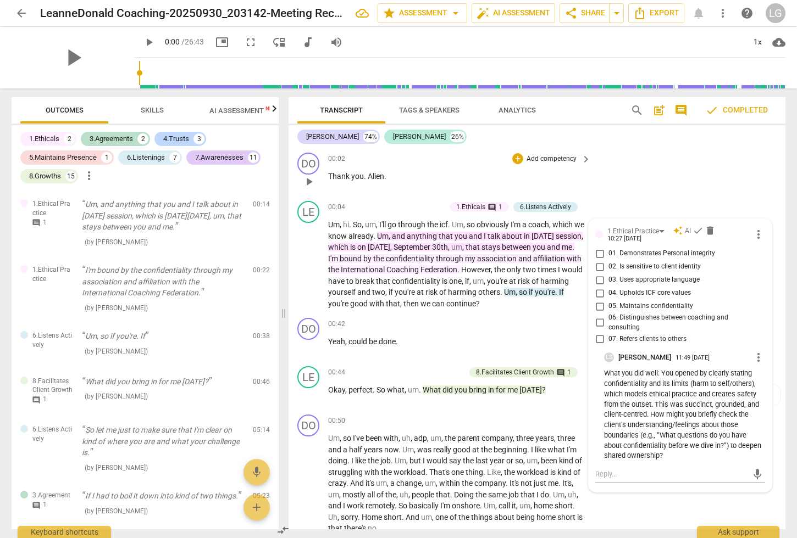
click at [671, 174] on div "DO play_arrow pause 00:02 + Add competency keyboard_arrow_right Thank you . Ali…" at bounding box center [536, 172] width 497 height 48
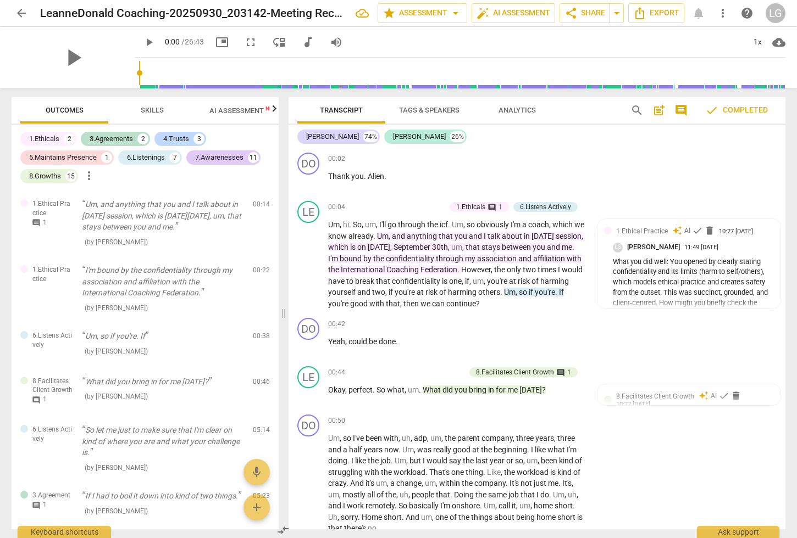
click at [148, 109] on span "Skills" at bounding box center [152, 110] width 23 height 8
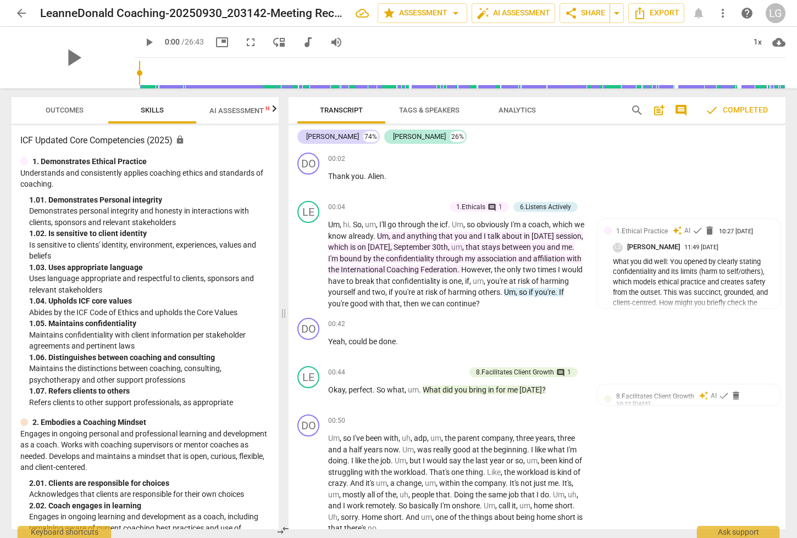
click at [231, 108] on span "AI Assessment New" at bounding box center [243, 111] width 68 height 8
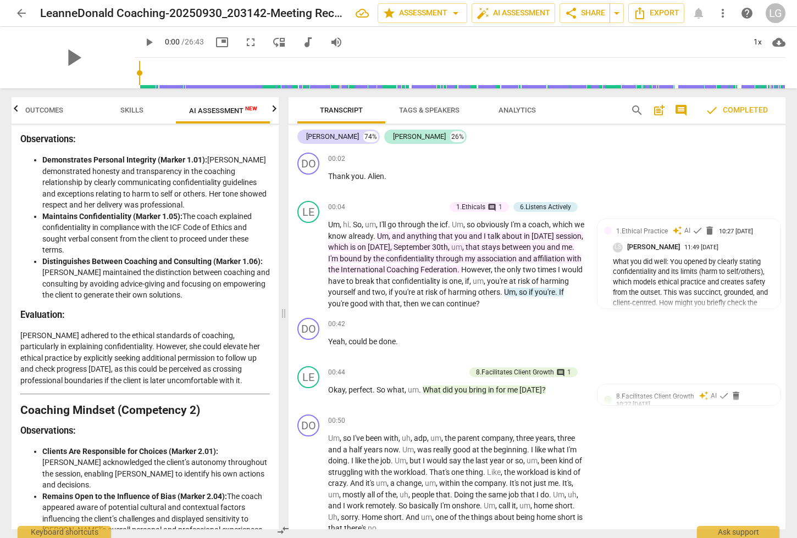
scroll to position [0, 0]
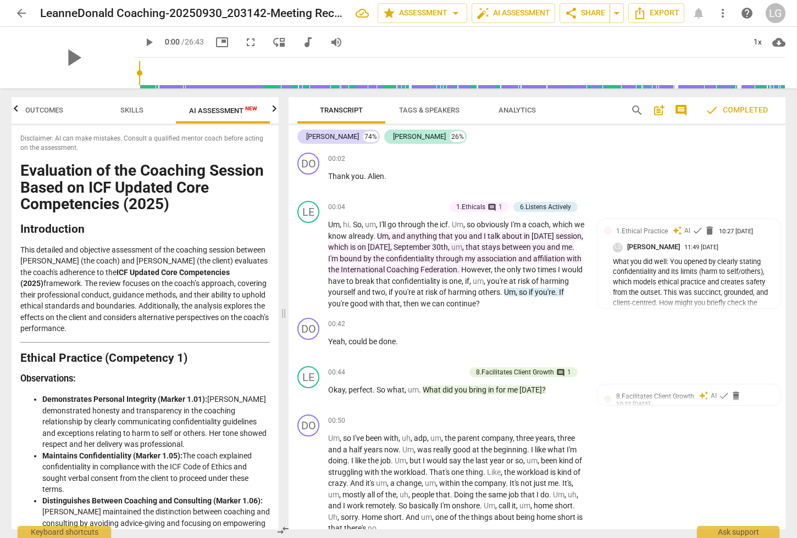
click at [271, 112] on icon "button" at bounding box center [274, 108] width 13 height 13
click at [214, 107] on span "Scores" at bounding box center [226, 110] width 26 height 8
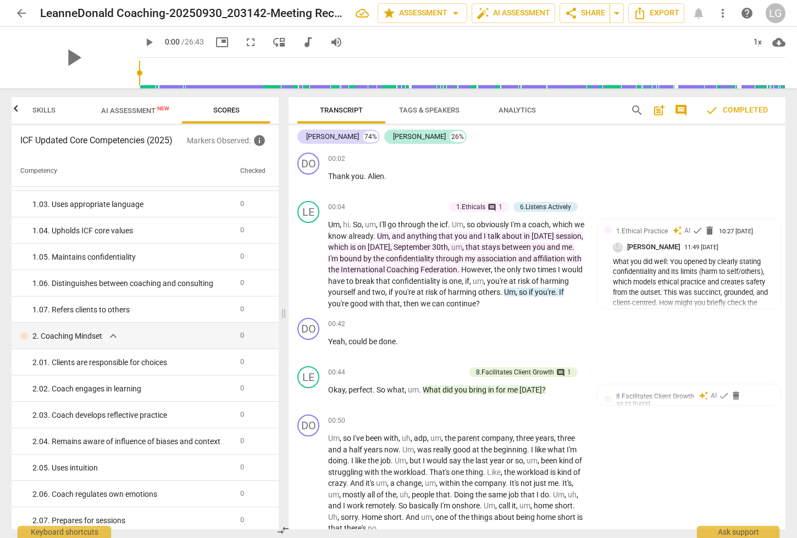
scroll to position [0, 0]
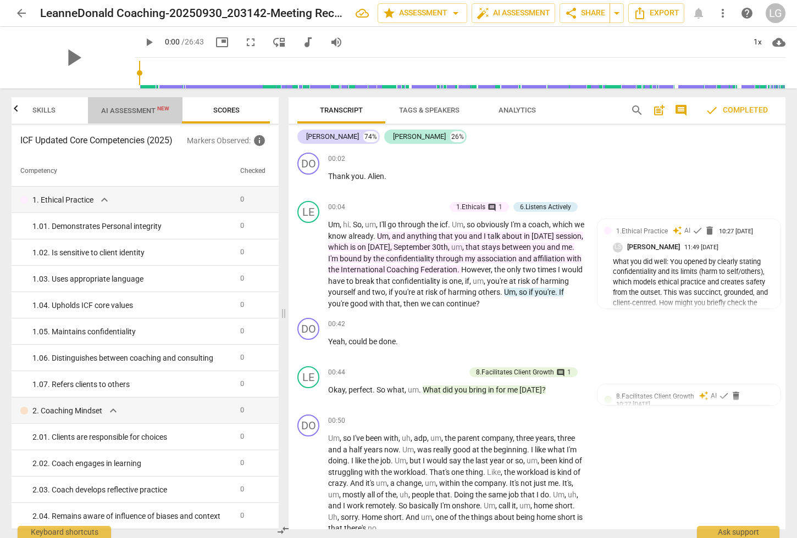
click at [140, 102] on span "AI Assessment New" at bounding box center [135, 110] width 95 height 16
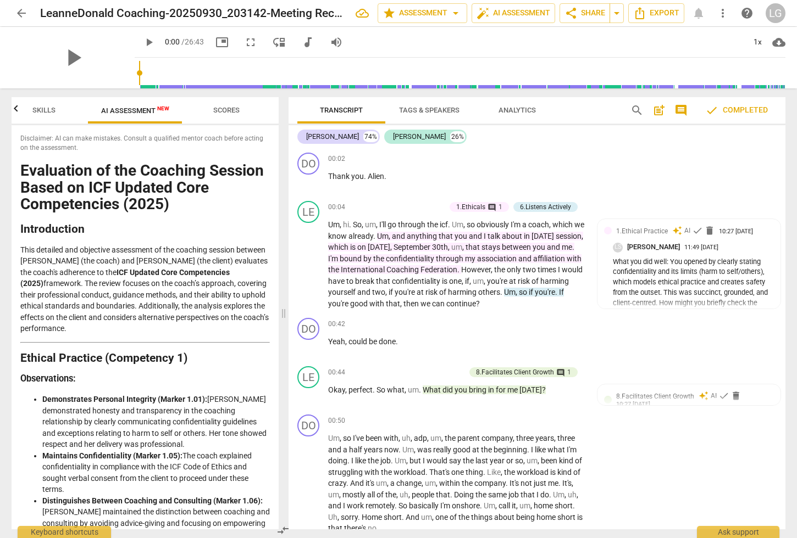
click at [43, 112] on span "Skills" at bounding box center [43, 110] width 23 height 8
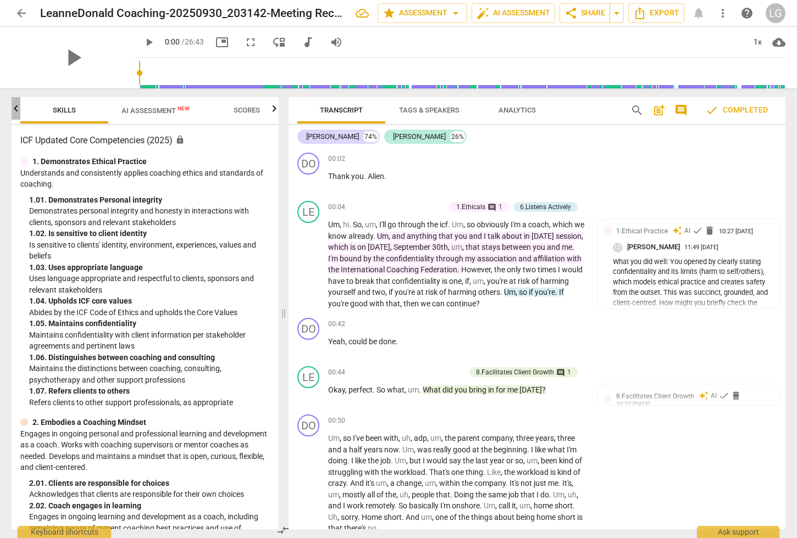
click at [15, 111] on icon "button" at bounding box center [16, 108] width 4 height 7
click at [54, 112] on span "Outcomes" at bounding box center [65, 110] width 38 height 8
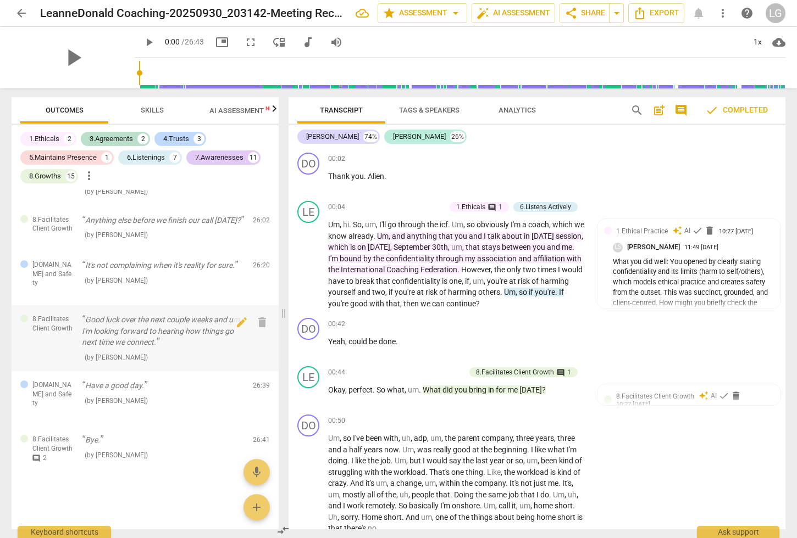
scroll to position [2085, 0]
click at [156, 183] on p "Do you have a support system to help you get to what you want to get to and ach…" at bounding box center [163, 166] width 162 height 34
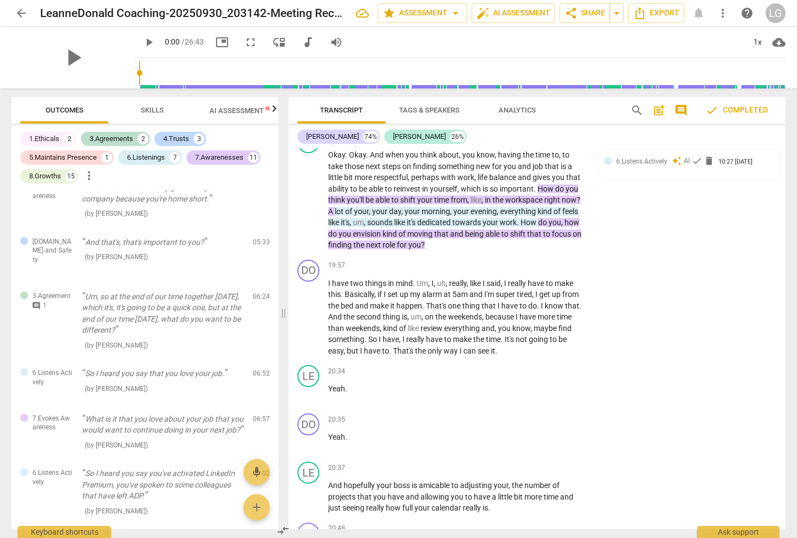
scroll to position [0, 0]
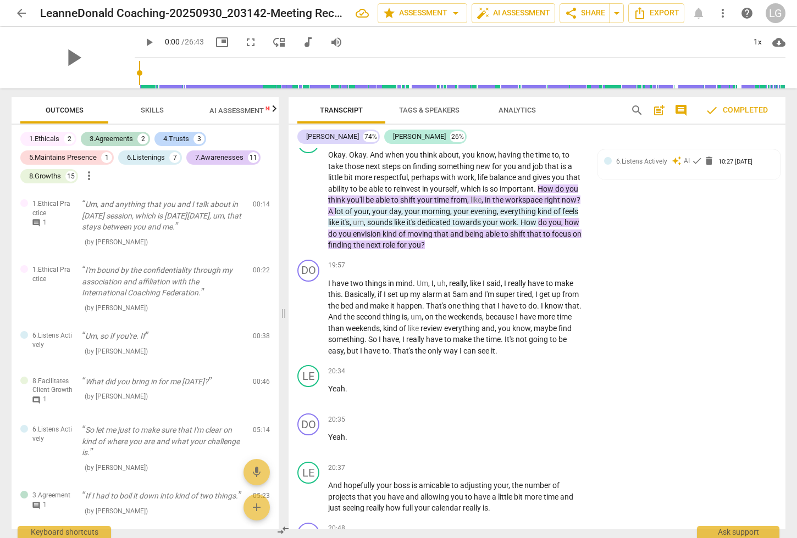
click at [139, 113] on span "Skills" at bounding box center [151, 110] width 49 height 15
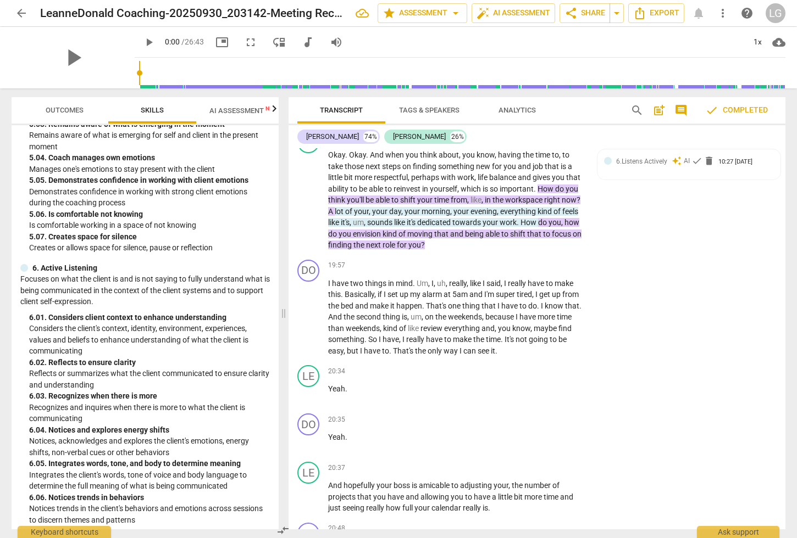
scroll to position [2165, 0]
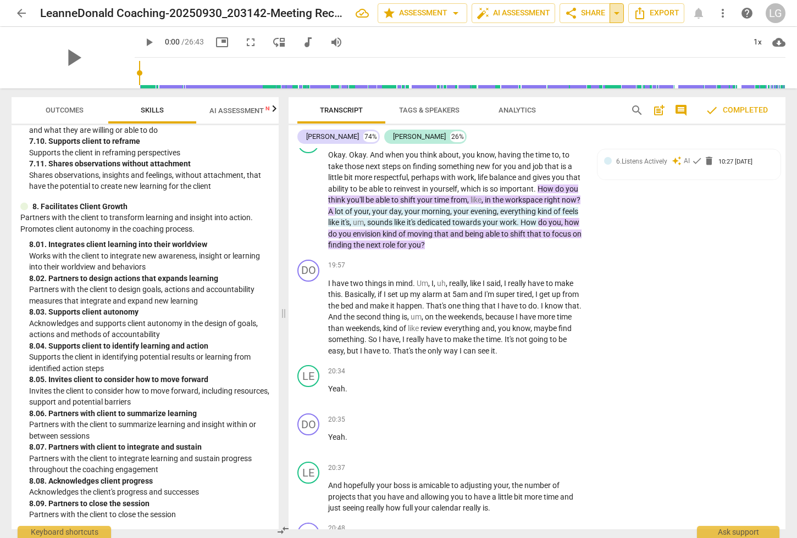
click at [619, 7] on span "arrow_drop_down" at bounding box center [616, 13] width 13 height 13
click at [729, 10] on span "more_vert" at bounding box center [723, 13] width 20 height 13
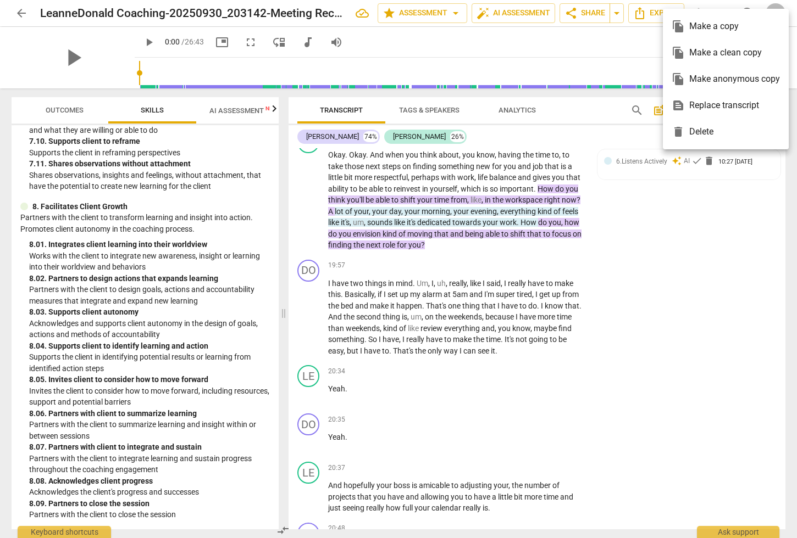
click at [696, 284] on div at bounding box center [398, 269] width 797 height 538
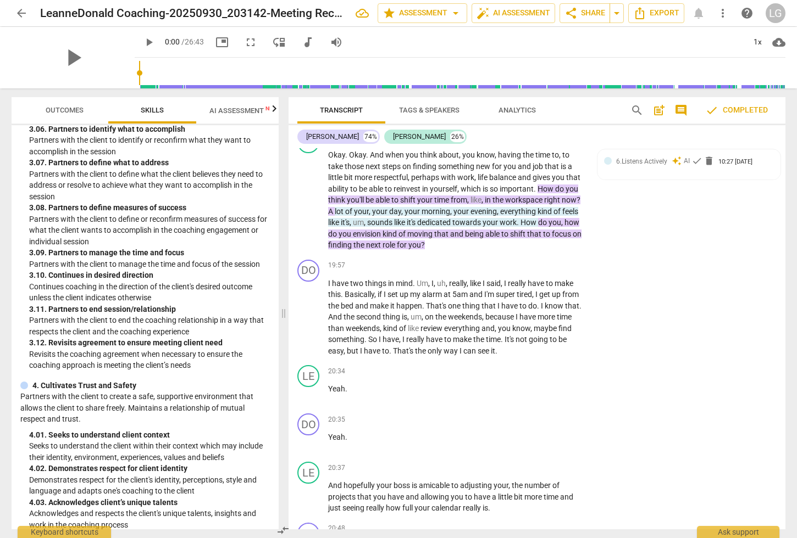
scroll to position [0, 0]
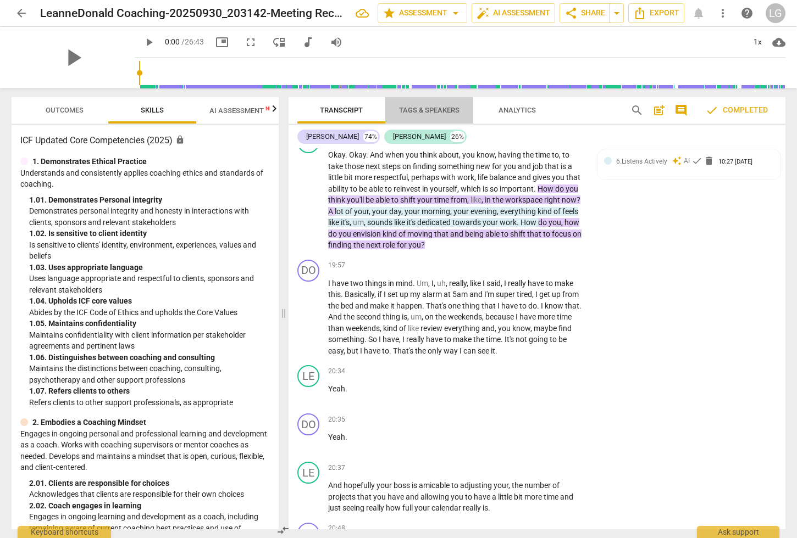
click at [420, 113] on span "Tags & Speakers" at bounding box center [429, 110] width 60 height 8
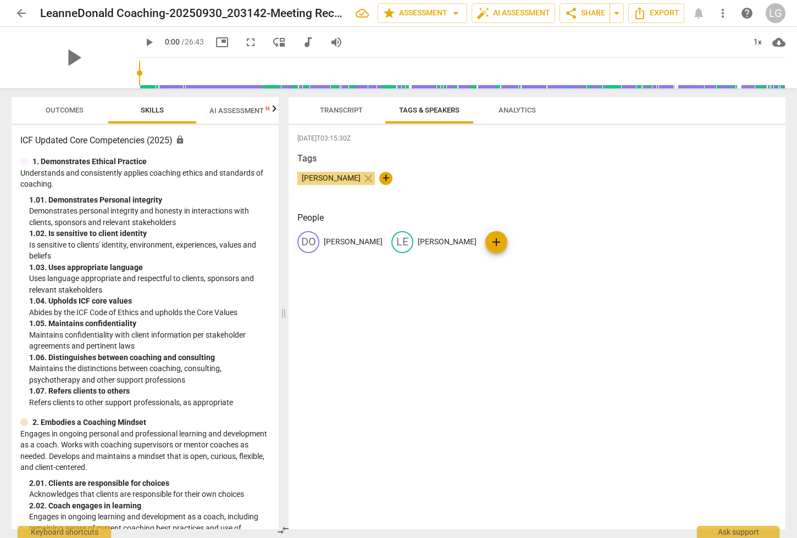
click at [531, 111] on span "Analytics" at bounding box center [516, 110] width 37 height 8
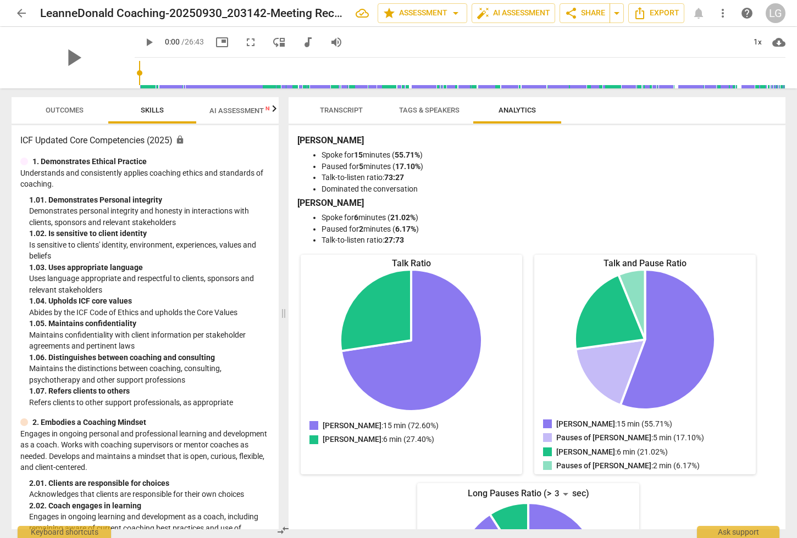
click at [335, 115] on span "Transcript" at bounding box center [341, 110] width 69 height 15
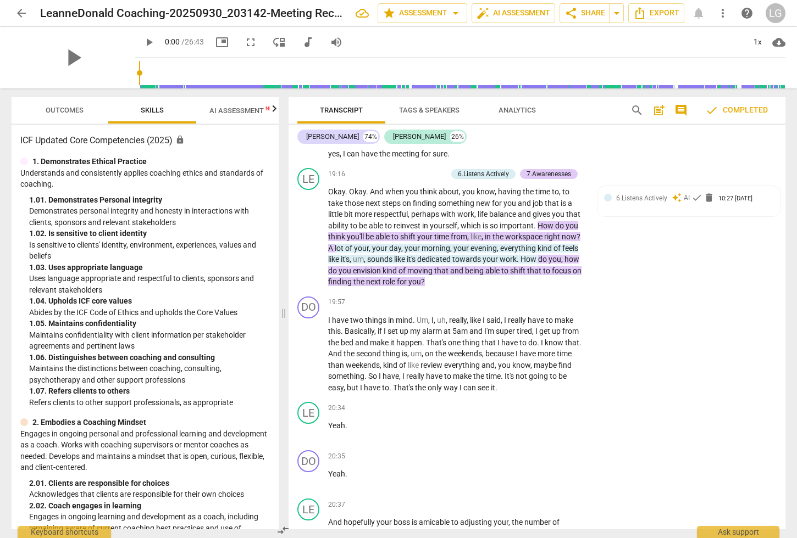
scroll to position [3847, 0]
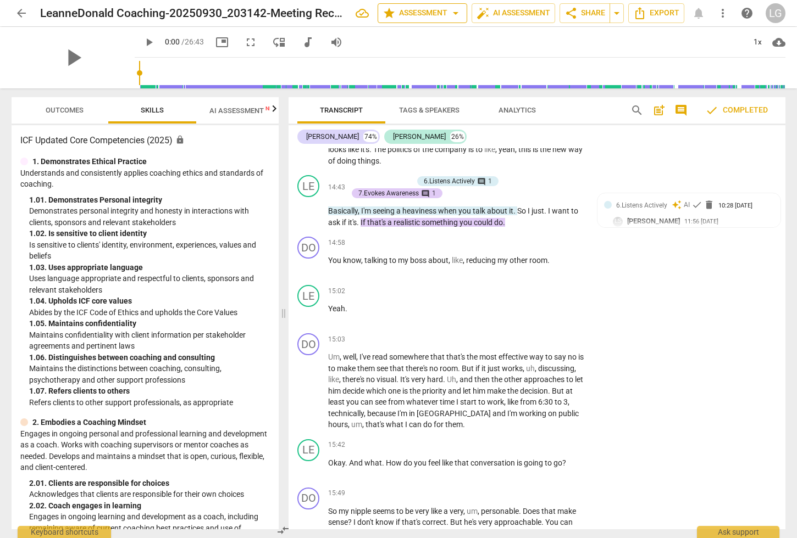
click at [404, 18] on span "star Assessment arrow_drop_down" at bounding box center [422, 13] width 80 height 13
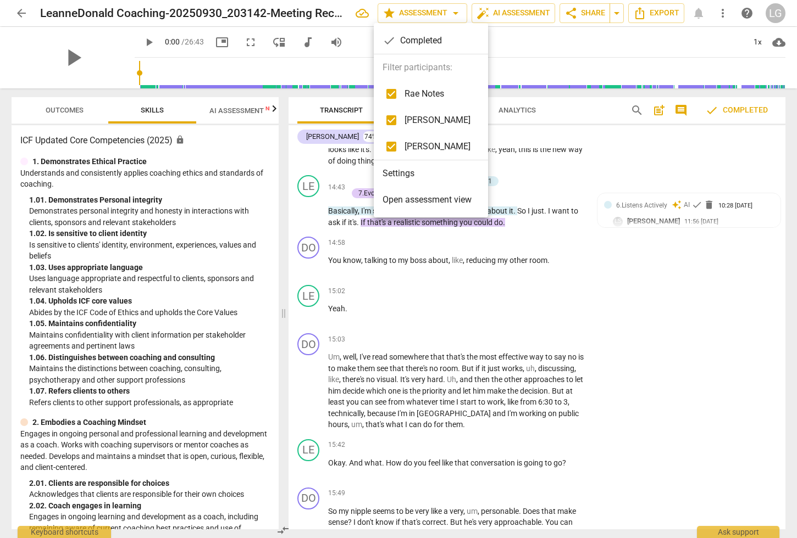
click at [381, 193] on li "Open assessment view" at bounding box center [431, 200] width 114 height 26
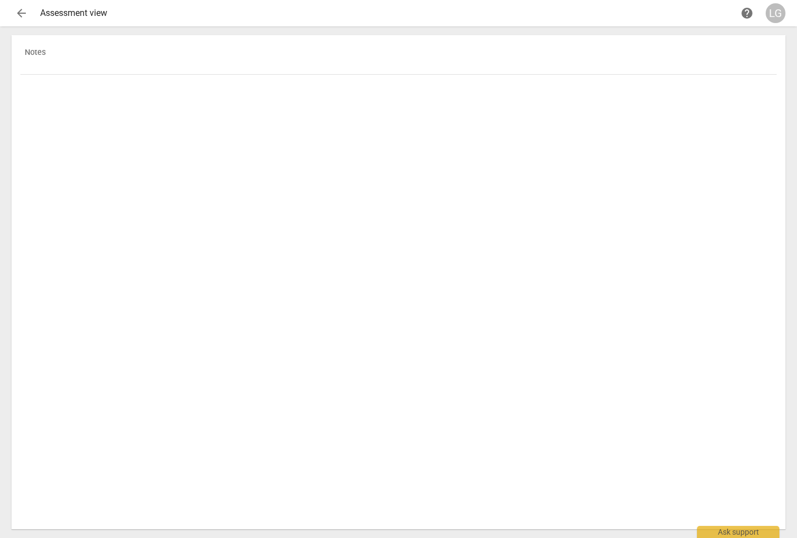
click at [27, 56] on th "Notes" at bounding box center [398, 59] width 756 height 31
click at [17, 10] on span "arrow_back" at bounding box center [21, 13] width 13 height 13
